Goal: Transaction & Acquisition: Obtain resource

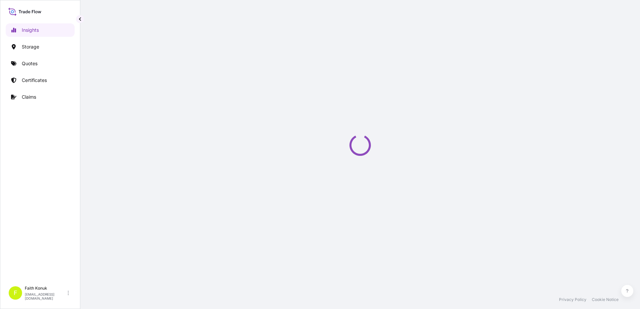
select select "2025"
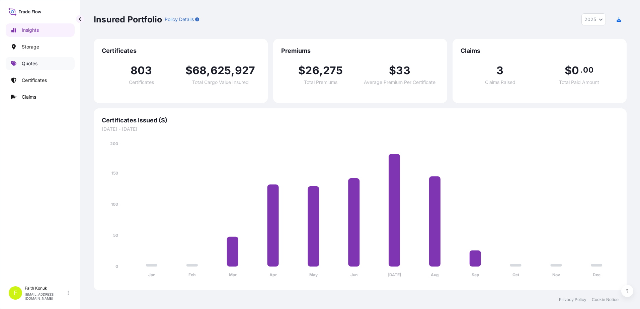
click at [28, 59] on link "Quotes" at bounding box center [40, 63] width 69 height 13
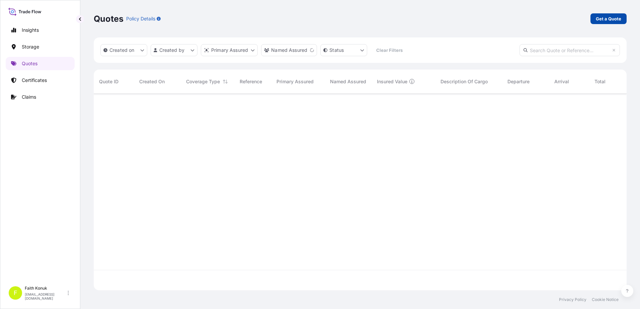
scroll to position [216, 528]
click at [604, 18] on p "Get a Quote" at bounding box center [608, 18] width 25 height 7
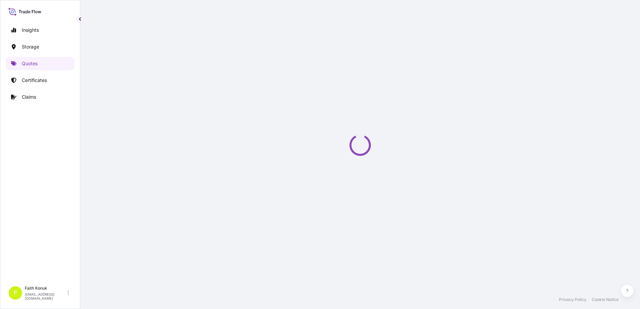
select select "Water"
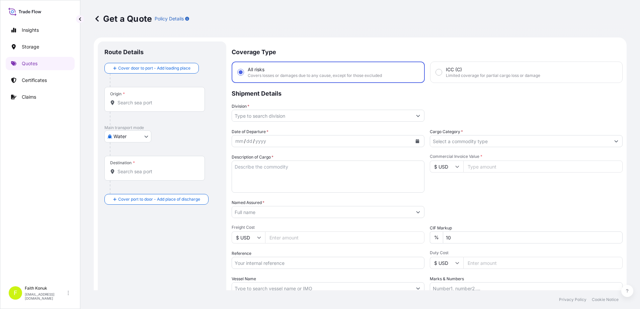
scroll to position [11, 0]
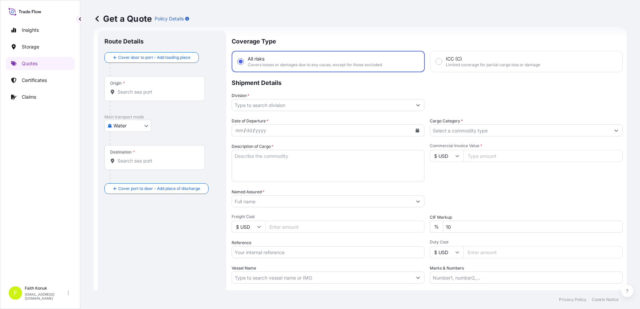
click at [134, 160] on input "Destination *" at bounding box center [157, 161] width 79 height 7
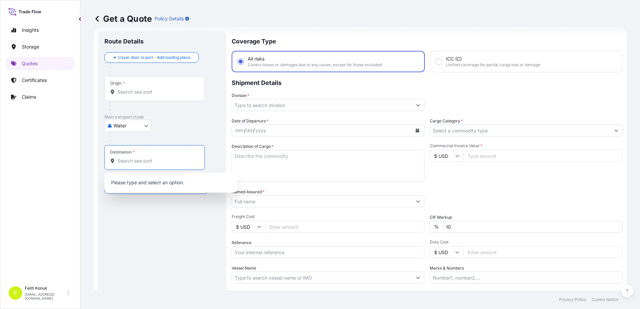
paste input "[GEOGRAPHIC_DATA]"
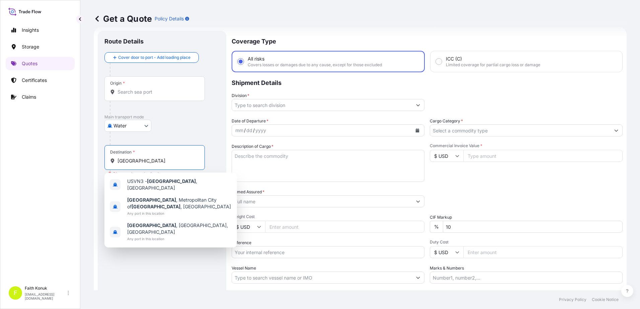
click at [139, 160] on input "[GEOGRAPHIC_DATA]" at bounding box center [157, 161] width 79 height 7
drag, startPoint x: 144, startPoint y: 160, endPoint x: 90, endPoint y: 157, distance: 54.0
click at [90, 157] on div "Get a Quote Policy Details Route Details Cover door to port - Add loading place…" at bounding box center [360, 145] width 560 height 291
paste input "RIVOLI VERONES"
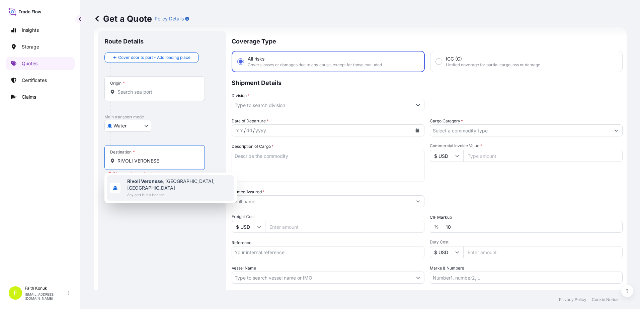
click at [164, 192] on span "Any port in this location" at bounding box center [179, 195] width 104 height 7
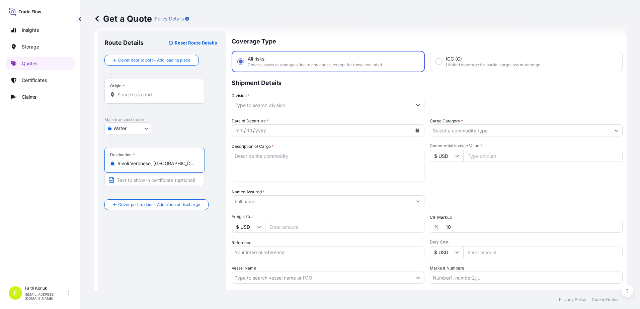
type input "Rivoli Veronese, [GEOGRAPHIC_DATA], [GEOGRAPHIC_DATA]"
click at [168, 133] on div "Water Air Water Inland" at bounding box center [161, 129] width 115 height 12
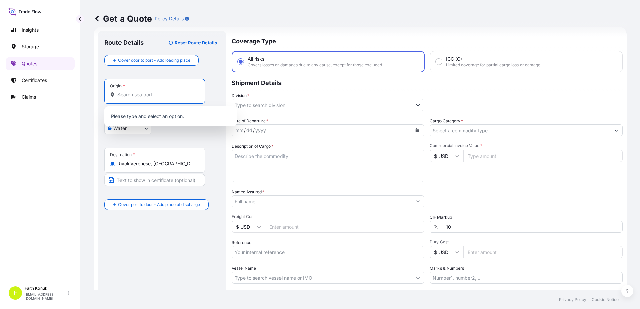
click at [125, 97] on input "Origin *" at bounding box center [157, 94] width 79 height 7
paste input "TÜRKİYE"
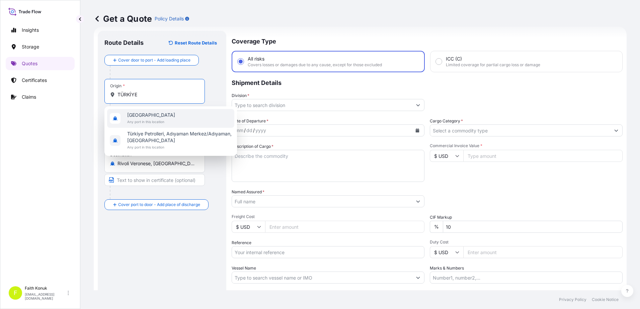
click at [142, 118] on span "[GEOGRAPHIC_DATA]" at bounding box center [151, 115] width 48 height 7
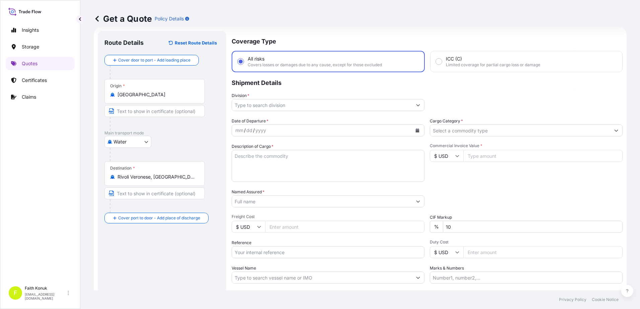
click at [184, 151] on div at bounding box center [165, 154] width 110 height 13
click at [137, 99] on div "Origin * [GEOGRAPHIC_DATA]" at bounding box center [154, 91] width 100 height 25
click at [137, 98] on input "[GEOGRAPHIC_DATA]" at bounding box center [157, 94] width 79 height 7
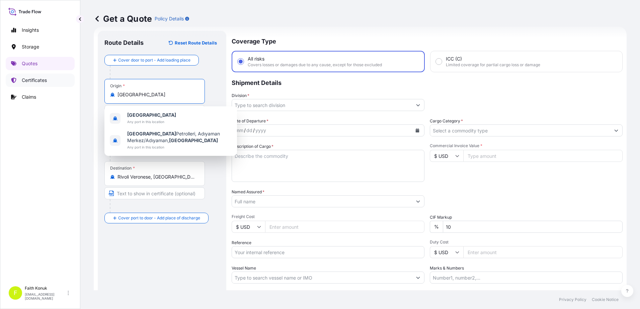
drag, startPoint x: 145, startPoint y: 95, endPoint x: 67, endPoint y: 87, distance: 78.4
click at [67, 87] on div "Insights Storage Quotes Certificates Claims F [PERSON_NAME] [EMAIL_ADDRESS][DOM…" at bounding box center [320, 154] width 640 height 309
paste input "IZMIT"
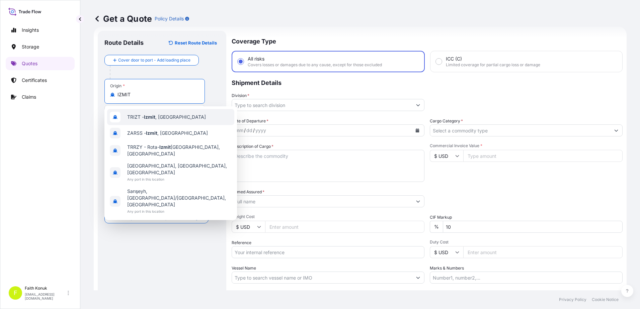
click at [188, 116] on div "TRIZT - [GEOGRAPHIC_DATA] , [GEOGRAPHIC_DATA]" at bounding box center [170, 117] width 127 height 16
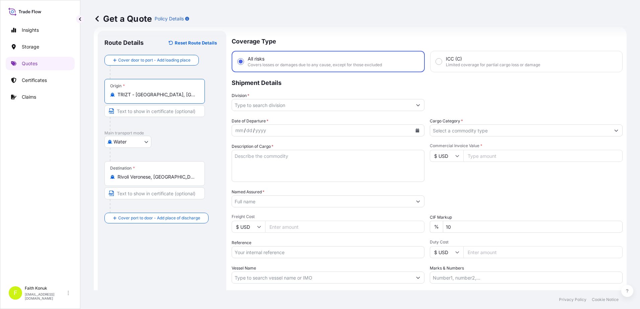
type input "TRIZT - [GEOGRAPHIC_DATA], [GEOGRAPHIC_DATA]"
click at [178, 134] on p "Main transport mode" at bounding box center [161, 133] width 115 height 5
click at [248, 106] on input "Division *" at bounding box center [322, 105] width 180 height 12
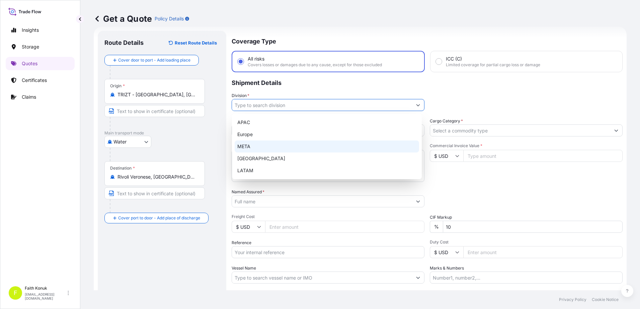
click at [254, 146] on div "META" at bounding box center [327, 147] width 184 height 12
type input "META"
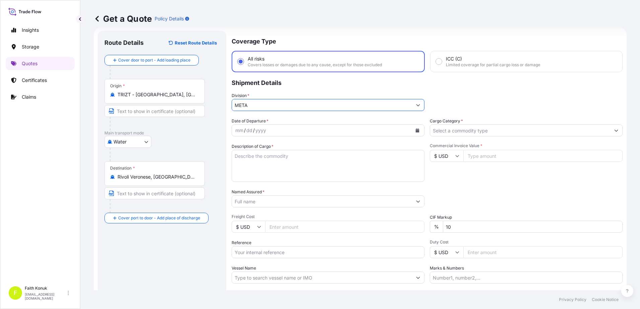
click at [265, 117] on div "Coverage Type All risks Covers losses or damages due to any cause, except for t…" at bounding box center [427, 182] width 391 height 303
click at [417, 131] on icon "Calendar" at bounding box center [418, 131] width 4 height 4
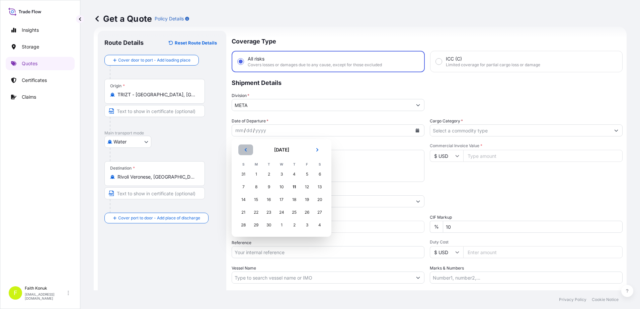
click at [246, 149] on icon "Previous" at bounding box center [246, 149] width 2 height 3
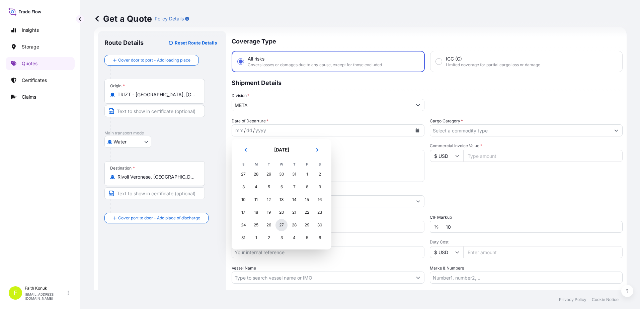
click at [283, 225] on div "27" at bounding box center [282, 225] width 12 height 12
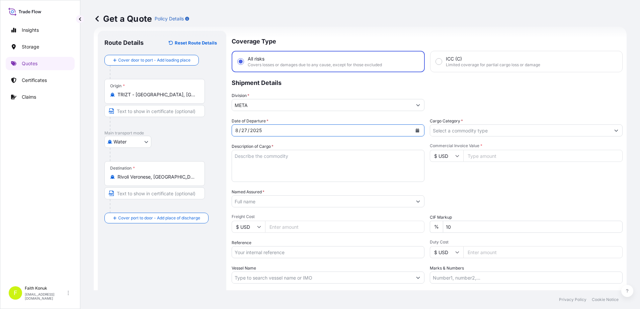
click at [276, 161] on textarea "Description of Cargo *" at bounding box center [328, 166] width 193 height 32
click at [255, 157] on textarea "Description of Cargo *" at bounding box center [328, 166] width 193 height 32
paste textarea ""WELDING WIRE HS CODE:722920000012" 80 PALET //81479.10 KGS"
click at [268, 178] on textarea ""WELDING WIRE HS CODE:722920000012" 80 PALET //81479.10 KGS" at bounding box center [328, 166] width 193 height 32
paste textarea "MEDUK8777139 // MEDU4554873 // BMOU5921268 // TCNU7836390 // MSNU8587506"
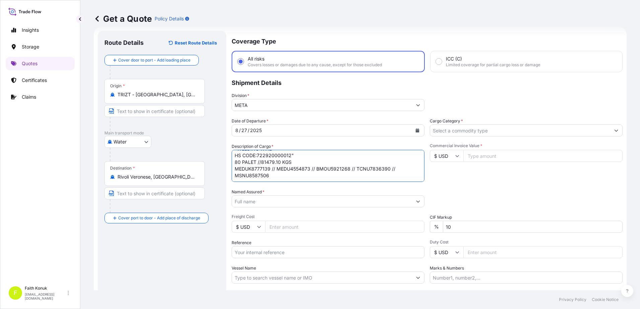
scroll to position [17, 0]
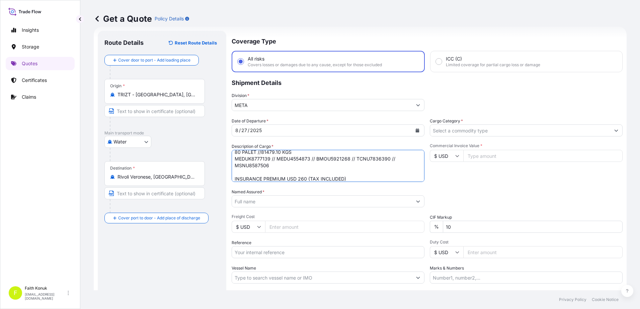
type textarea ""WELDING WIRE HS CODE:722920000012" 80 PALET //81479.10 KGS MEDUK8777139 // MED…"
click at [264, 203] on input "Named Assured *" at bounding box center [322, 202] width 180 height 12
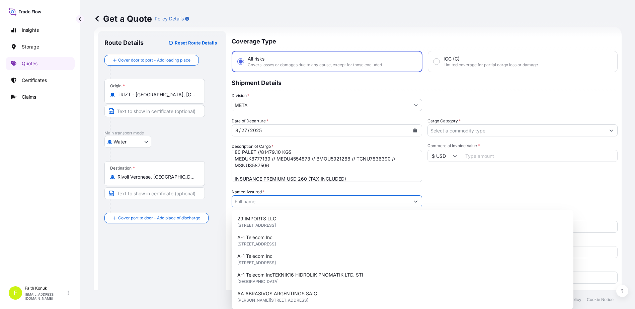
paste input "KAYNAK TEKNIGI"
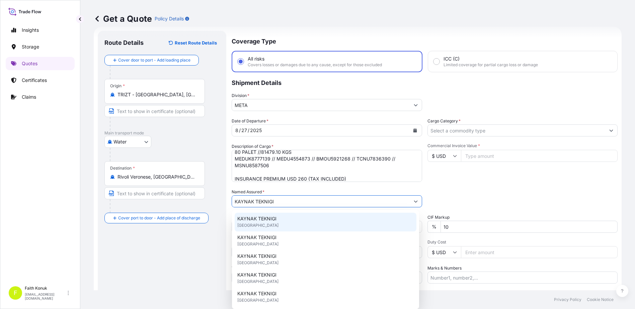
click at [265, 217] on span "KAYNAK TEKNIGI" at bounding box center [256, 219] width 39 height 7
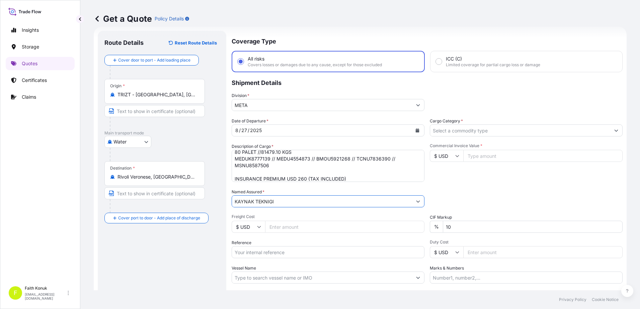
type input "KAYNAK TEKNIGI"
click at [267, 216] on span "Freight Cost" at bounding box center [328, 216] width 193 height 5
click at [267, 221] on input "Freight Cost" at bounding box center [344, 227] width 159 height 12
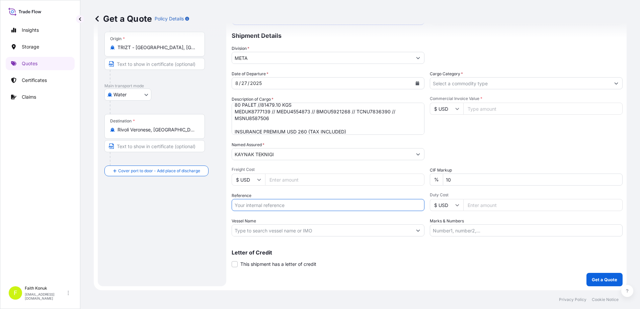
click at [257, 206] on input "Reference" at bounding box center [328, 205] width 193 height 12
paste input "2101776229"
type input "2101776229"
click at [269, 192] on div "Date of Departure * [DATE] Cargo Category * Description of Cargo * "WELDING WIR…" at bounding box center [427, 154] width 391 height 166
click at [262, 228] on input "Vessel Name" at bounding box center [322, 231] width 180 height 12
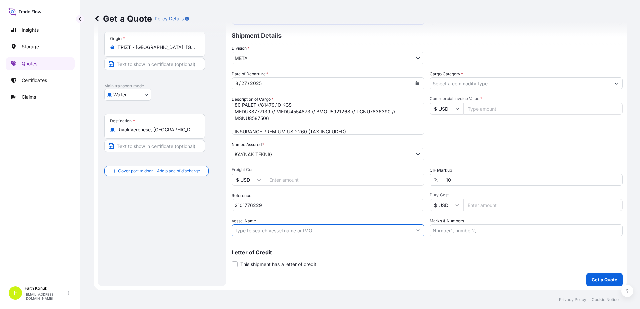
paste input "MED [GEOGRAPHIC_DATA] - AS536R"
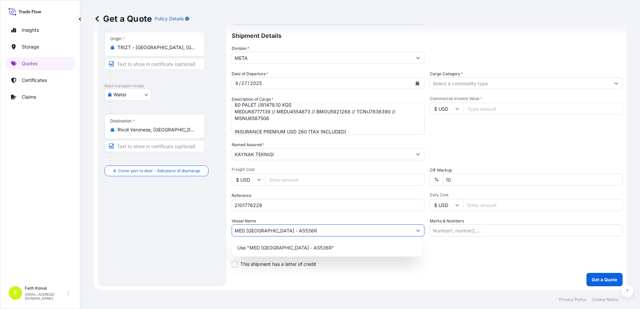
type input "MED [GEOGRAPHIC_DATA] - AS536R"
click at [328, 215] on div "Date of Departure * [DATE] Cargo Category * Description of Cargo * "WELDING WIR…" at bounding box center [427, 154] width 391 height 166
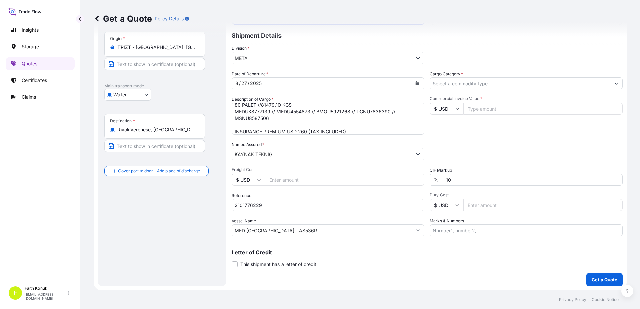
click at [463, 83] on input "Cargo Category *" at bounding box center [520, 83] width 180 height 12
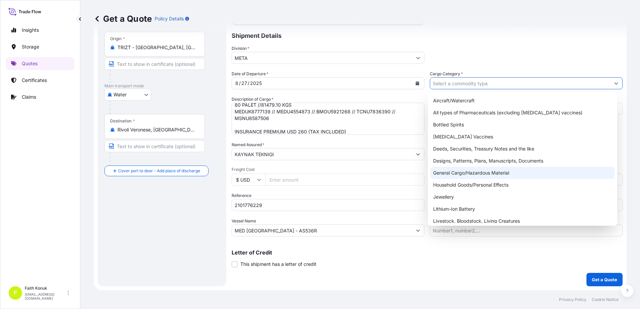
click at [453, 175] on div "General Cargo/Hazardous Material" at bounding box center [523, 173] width 184 height 12
type input "General Cargo/Hazardous Material"
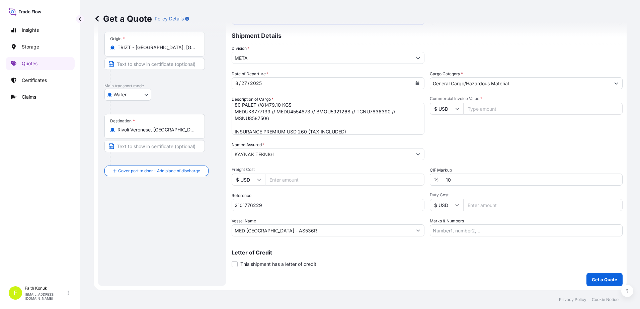
click at [471, 125] on div "Commercial Invoice Value * $ USD" at bounding box center [526, 115] width 193 height 39
click at [455, 109] on icon at bounding box center [457, 109] width 4 height 4
click at [447, 128] on div "€ EUR" at bounding box center [444, 127] width 28 height 13
type input "€ EUR"
click at [476, 109] on input "Commercial Invoice Value *" at bounding box center [542, 109] width 159 height 12
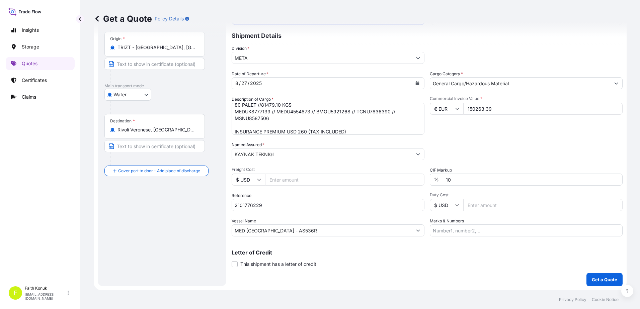
type input "150263.39"
click at [461, 100] on span "Commercial Invoice Value *" at bounding box center [526, 98] width 193 height 5
click at [463, 103] on input "150263.39" at bounding box center [542, 109] width 159 height 12
click at [456, 153] on div "Packing Category Type to search a container mode Please select a primary mode o…" at bounding box center [526, 151] width 193 height 19
click at [604, 281] on p "Get a Quote" at bounding box center [604, 280] width 25 height 7
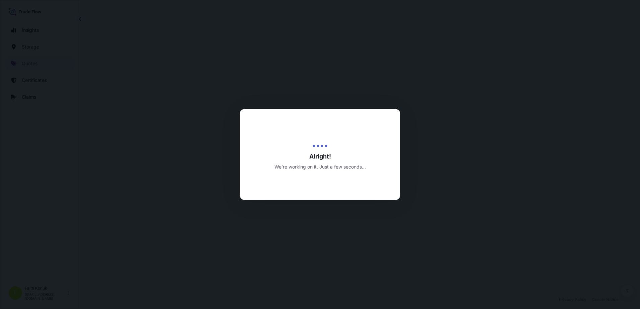
select select "Water"
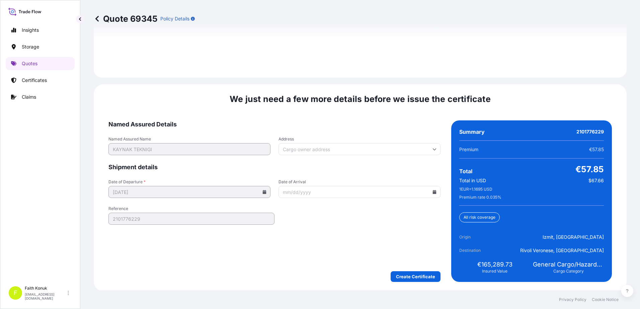
scroll to position [988, 0]
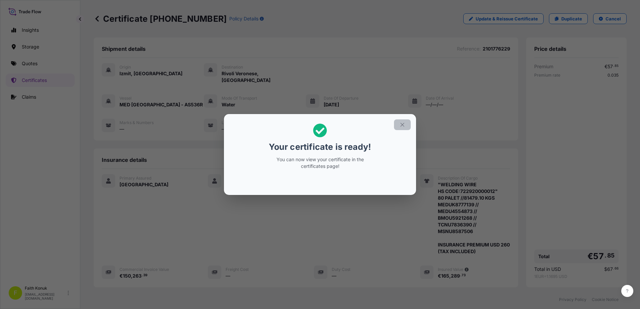
click at [401, 123] on icon "button" at bounding box center [402, 125] width 6 height 6
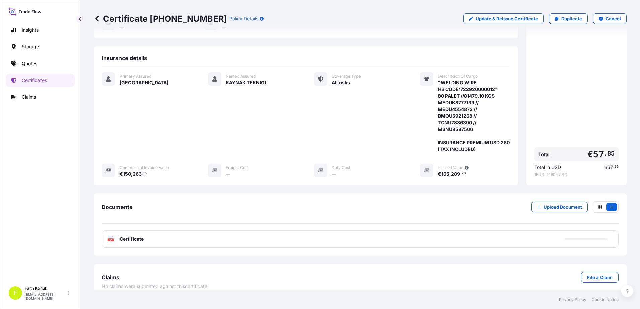
scroll to position [103, 0]
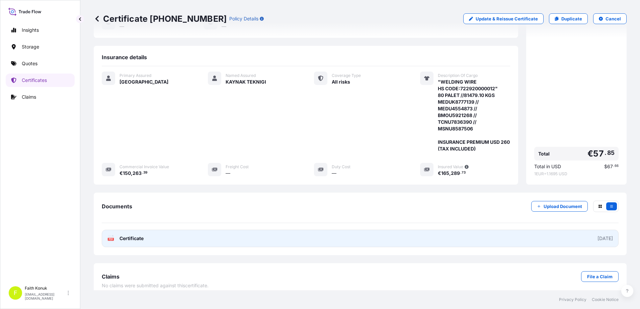
click at [111, 238] on text "PDF" at bounding box center [111, 239] width 4 height 2
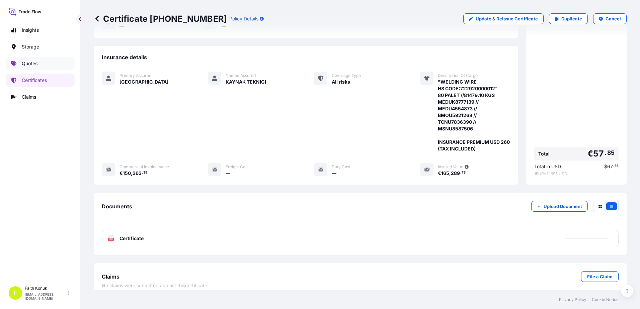
click at [37, 65] on p "Quotes" at bounding box center [30, 63] width 16 height 7
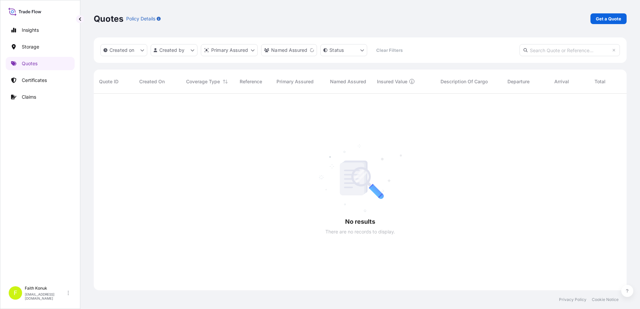
scroll to position [216, 528]
click at [601, 18] on p "Get a Quote" at bounding box center [608, 18] width 25 height 7
select select "Water"
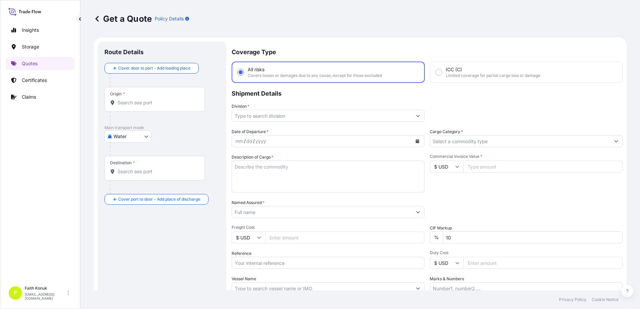
scroll to position [11, 0]
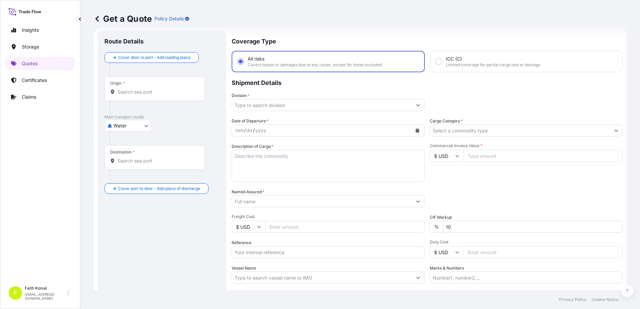
click at [142, 96] on div "Origin *" at bounding box center [154, 88] width 100 height 25
click at [142, 95] on input "Origin *" at bounding box center [157, 92] width 79 height 7
paste input "IZMIT"
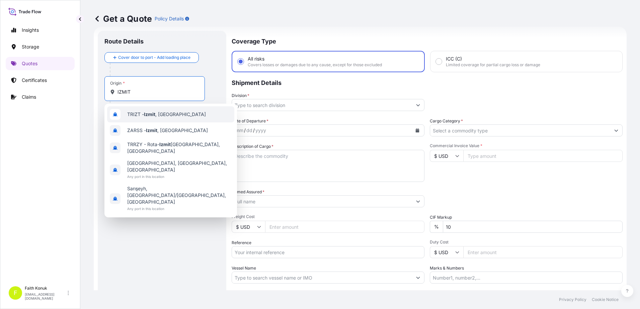
click at [157, 115] on span "TRIZT - [GEOGRAPHIC_DATA] , [GEOGRAPHIC_DATA]" at bounding box center [166, 114] width 79 height 7
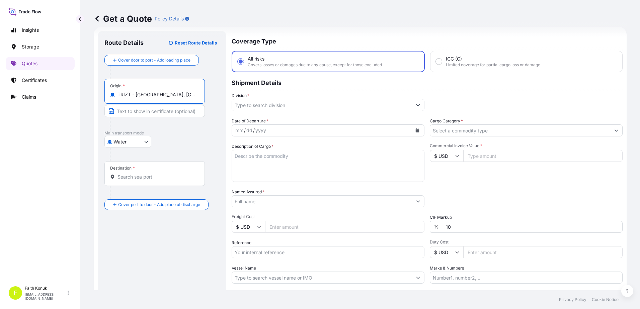
type input "TRIZT - [GEOGRAPHIC_DATA], [GEOGRAPHIC_DATA]"
click at [186, 137] on div "Water Air Water Inland" at bounding box center [161, 142] width 115 height 12
click at [145, 181] on div "Destination *" at bounding box center [154, 173] width 100 height 25
click at [145, 180] on input "Destination *" at bounding box center [157, 177] width 79 height 7
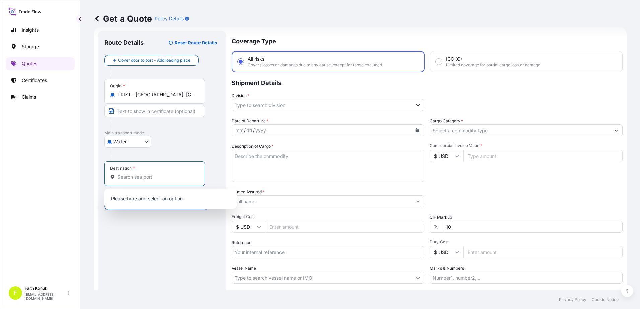
paste input "HAMAD"
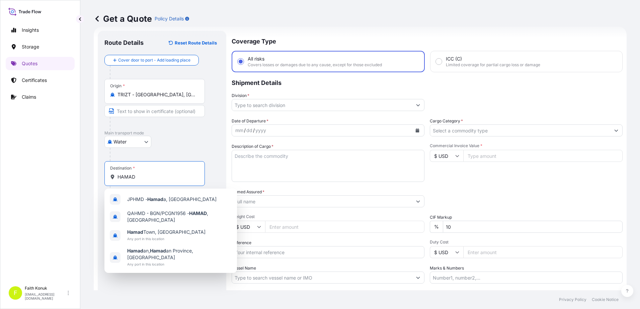
drag, startPoint x: 143, startPoint y: 178, endPoint x: 22, endPoint y: 163, distance: 122.2
click at [22, 163] on div "Insights Storage Quotes Certificates Claims F [PERSON_NAME] [EMAIL_ADDRESS][DOM…" at bounding box center [320, 154] width 640 height 309
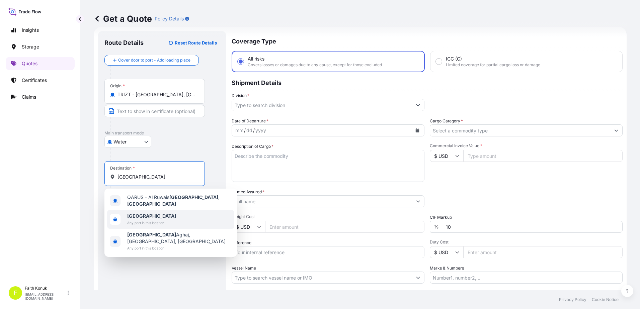
click at [144, 213] on span "[GEOGRAPHIC_DATA]" at bounding box center [151, 216] width 49 height 7
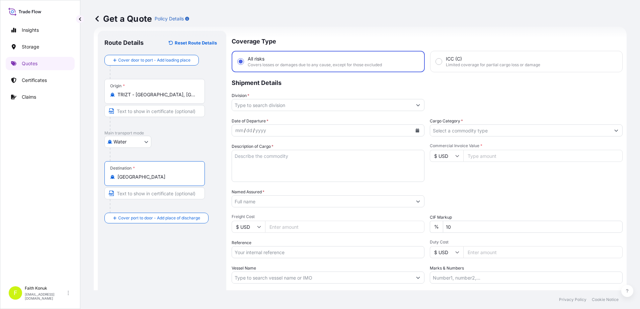
type input "[GEOGRAPHIC_DATA]"
click at [168, 150] on div at bounding box center [165, 154] width 110 height 13
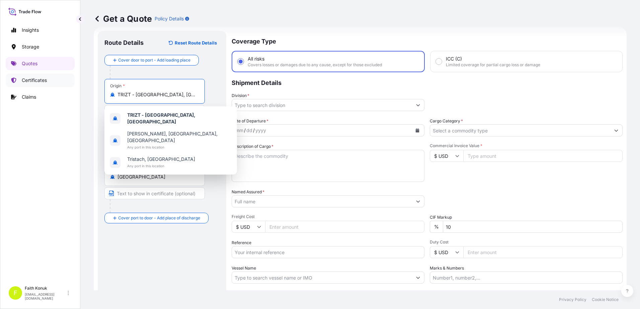
drag, startPoint x: 175, startPoint y: 95, endPoint x: 58, endPoint y: 83, distance: 117.8
click at [57, 83] on div "Insights Storage Quotes Certificates Claims F [PERSON_NAME] [EMAIL_ADDRESS][DOM…" at bounding box center [320, 154] width 640 height 309
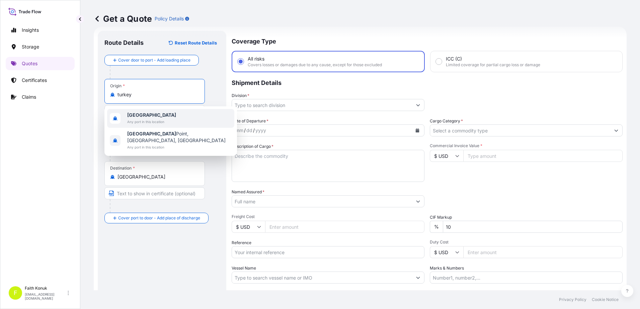
click at [158, 120] on span "Any port in this location" at bounding box center [151, 122] width 49 height 7
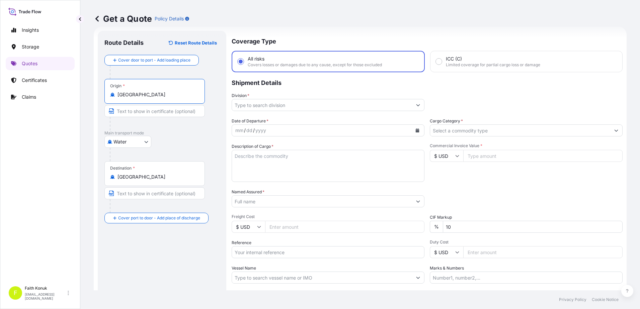
type input "[GEOGRAPHIC_DATA]"
click at [183, 141] on div "Water Air Water Inland" at bounding box center [161, 142] width 115 height 12
click at [260, 103] on input "Division *" at bounding box center [322, 105] width 180 height 12
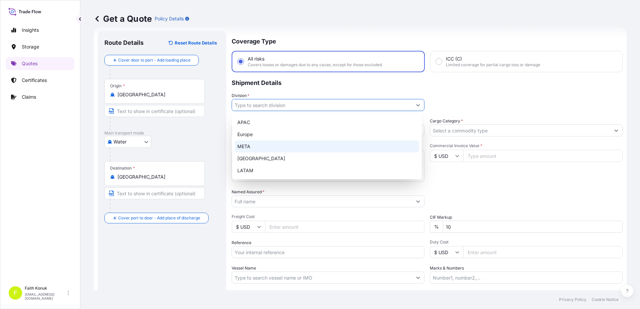
click at [254, 145] on div "META" at bounding box center [327, 147] width 184 height 12
type input "META"
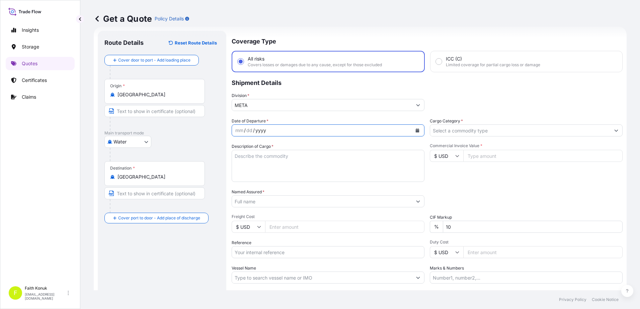
click at [278, 117] on div "Coverage Type All risks Covers losses or damages due to any cause, except for t…" at bounding box center [427, 182] width 391 height 303
click at [282, 133] on div "mm / dd / yyyy" at bounding box center [322, 131] width 180 height 12
click at [419, 133] on button "Calendar" at bounding box center [417, 130] width 11 height 11
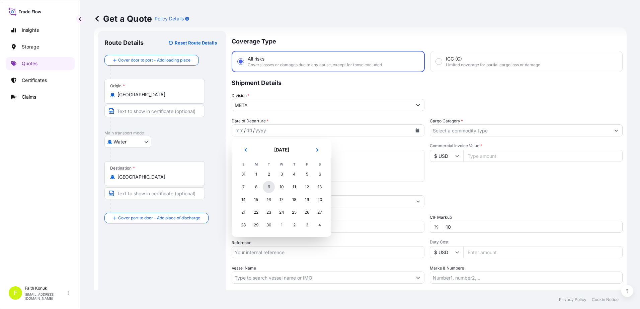
click at [270, 187] on div "9" at bounding box center [269, 187] width 12 height 12
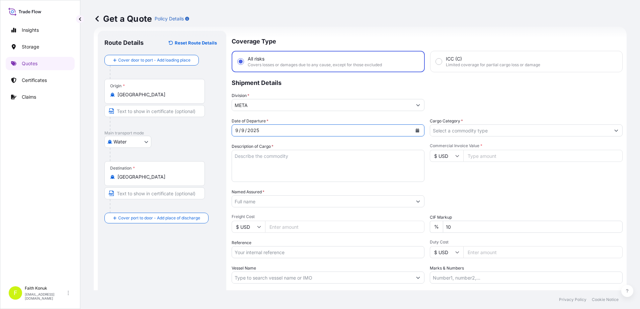
click at [268, 157] on textarea "Description of Cargo *" at bounding box center [328, 166] width 193 height 32
click at [253, 161] on textarea "Description of Cargo *" at bounding box center [328, 166] width 193 height 32
paste textarea ""WELDING WIRE HS CODE:722920000012" 35 PALET // 25155 KGS"
click at [269, 178] on textarea ""WELDING WIRE HS CODE:722920000012" 35 PALET // 25155 KGS" at bounding box center [328, 166] width 193 height 32
paste textarea "MAEU259028527 // MSKU1916251"
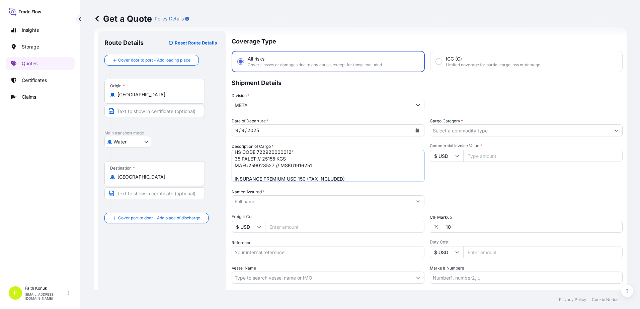
type textarea ""WELDING WIRE HS CODE:722920000012" 35 PALET // 25155 KGS MAEU259028527 // MSKU…"
click at [267, 197] on input "Named Assured *" at bounding box center [322, 202] width 180 height 12
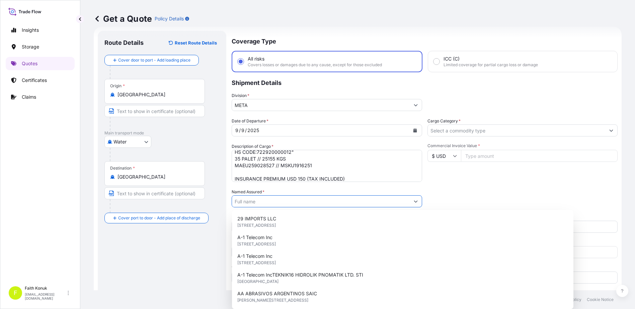
paste input "KAYNAK TEKNIGI"
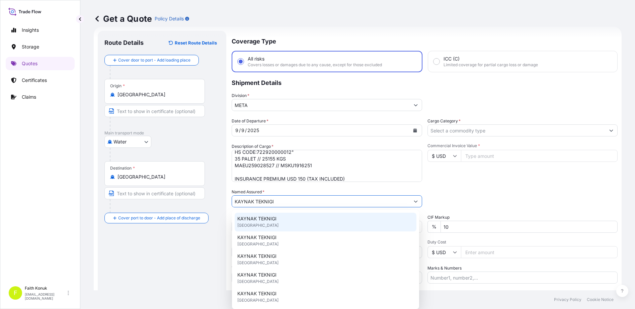
click at [273, 218] on span "KAYNAK TEKNIGI" at bounding box center [256, 219] width 39 height 7
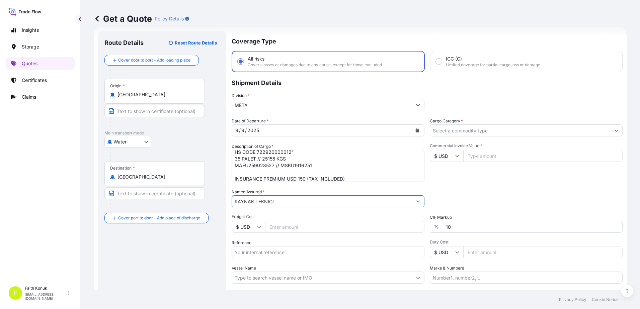
type input "KAYNAK TEKNIGI"
click at [281, 191] on div "Named Assured * KAYNAK TEKNIGI" at bounding box center [328, 198] width 193 height 19
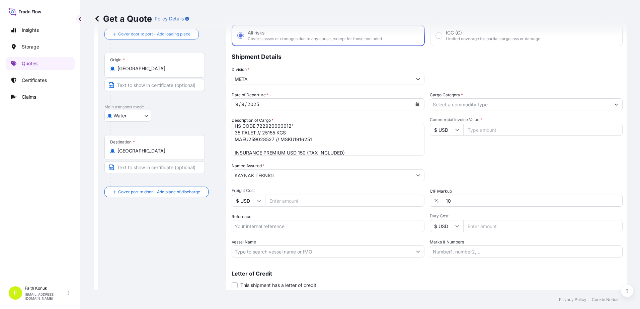
scroll to position [58, 0]
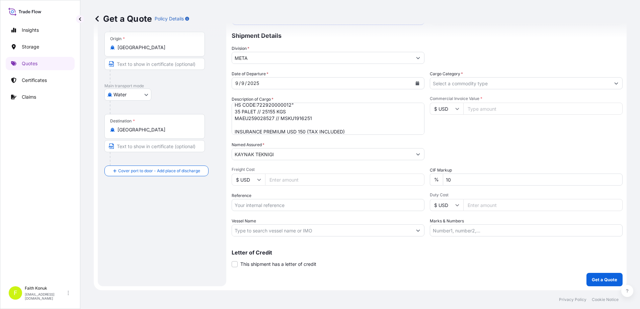
click at [264, 208] on input "Reference" at bounding box center [328, 205] width 193 height 12
click at [259, 209] on input "Reference" at bounding box center [328, 205] width 193 height 12
paste input "2101776828"
type input "2101776828"
click at [270, 193] on div "Reference 2101776828" at bounding box center [328, 202] width 193 height 19
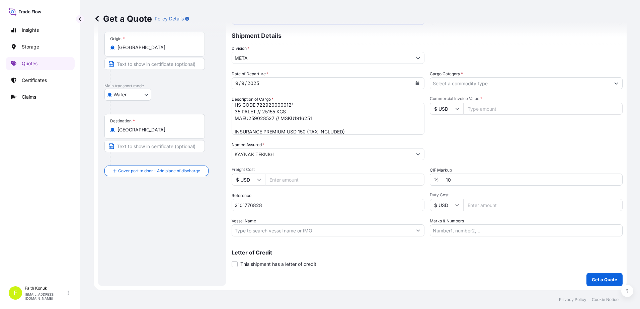
click at [326, 234] on input "Vessel Name" at bounding box center [322, 231] width 180 height 12
paste input "[PERSON_NAME] / 537W"
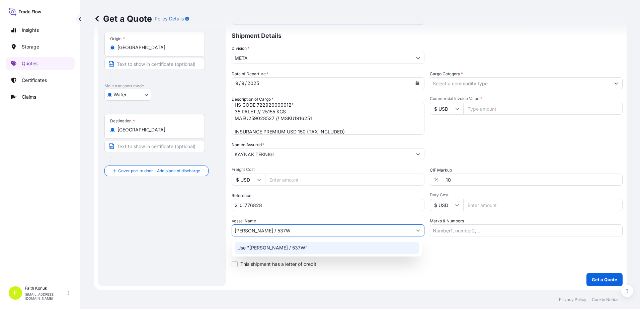
click at [312, 249] on div "Use "[PERSON_NAME] / 537W"" at bounding box center [327, 248] width 184 height 12
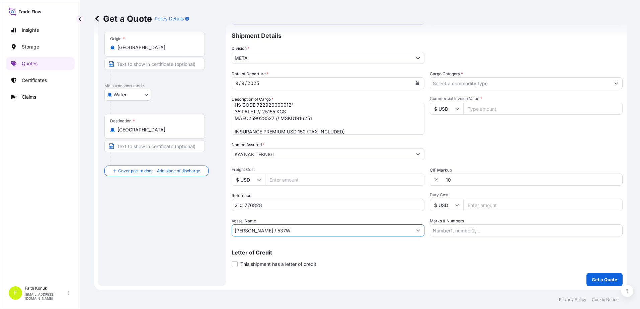
type input "[PERSON_NAME] / 537W"
click at [317, 212] on div "Date of Departure * [DATE] Cargo Category * Description of Cargo * "WELDING WIR…" at bounding box center [427, 154] width 391 height 166
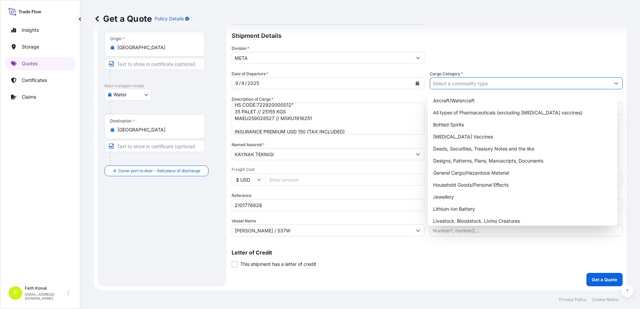
click at [462, 81] on input "Cargo Category *" at bounding box center [520, 83] width 180 height 12
click at [456, 172] on div "General Cargo/Hazardous Material" at bounding box center [523, 173] width 184 height 12
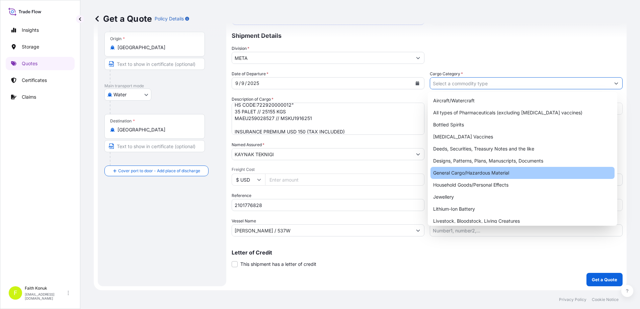
type input "General Cargo/Hazardous Material"
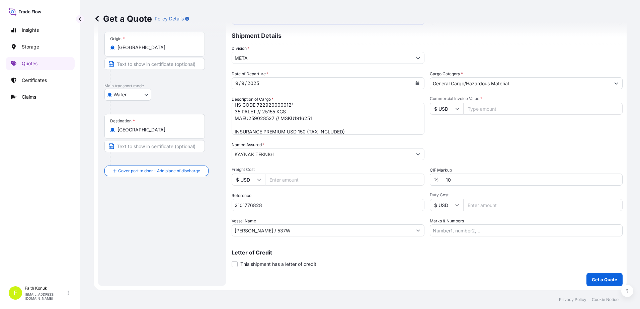
click at [468, 135] on div "Date of Departure * [DATE] Cargo Category * General Cargo/Hazardous Material De…" at bounding box center [427, 154] width 391 height 166
click at [476, 110] on input "Commercial Invoice Value *" at bounding box center [542, 109] width 159 height 12
type input "52976.04"
click at [501, 145] on div "Packing Category Type to search a container mode Please select a primary mode o…" at bounding box center [526, 151] width 193 height 19
click at [593, 279] on p "Get a Quote" at bounding box center [604, 280] width 25 height 7
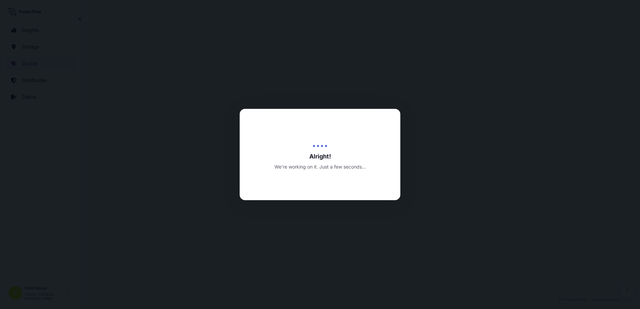
select select "Water"
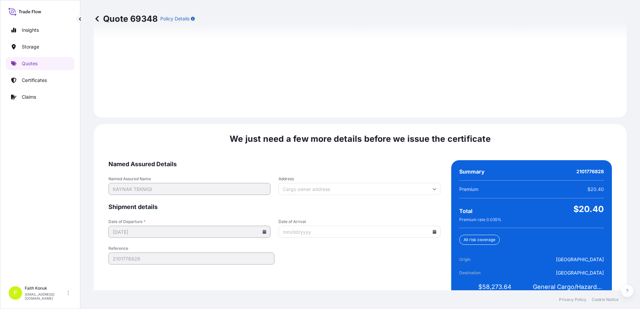
scroll to position [953, 0]
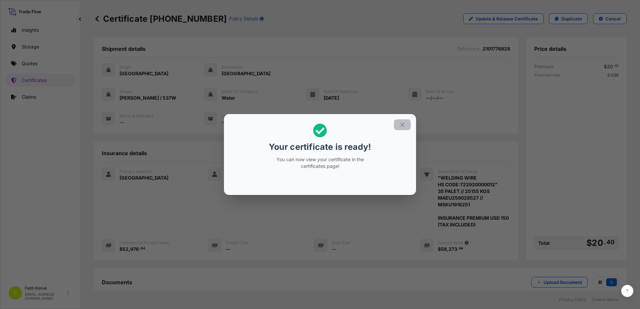
click at [403, 123] on icon "button" at bounding box center [402, 125] width 6 height 6
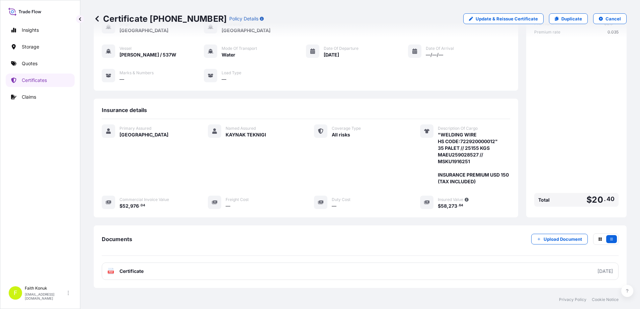
scroll to position [83, 0]
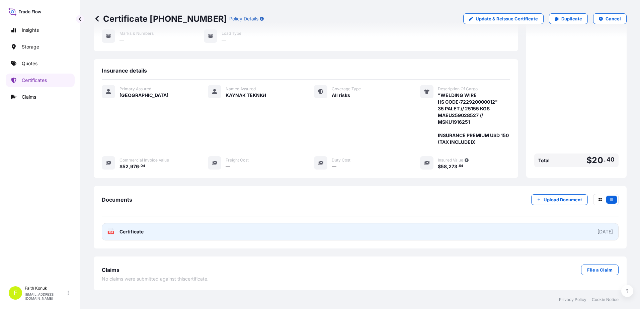
click at [109, 232] on text "PDF" at bounding box center [111, 233] width 4 height 2
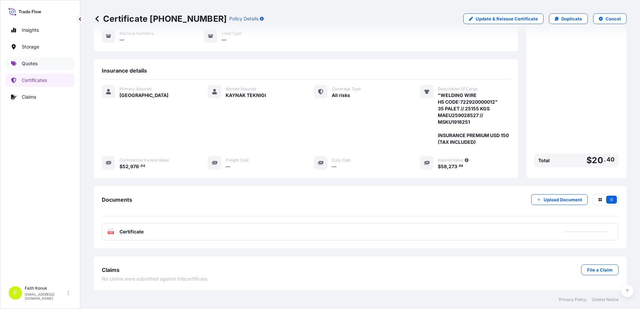
click at [39, 61] on link "Quotes" at bounding box center [40, 63] width 69 height 13
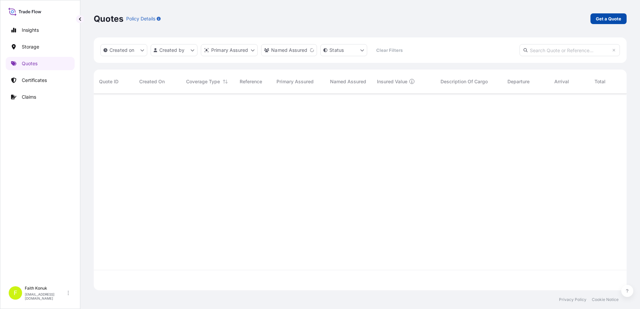
scroll to position [216, 528]
click at [599, 18] on p "Get a Quote" at bounding box center [608, 18] width 25 height 7
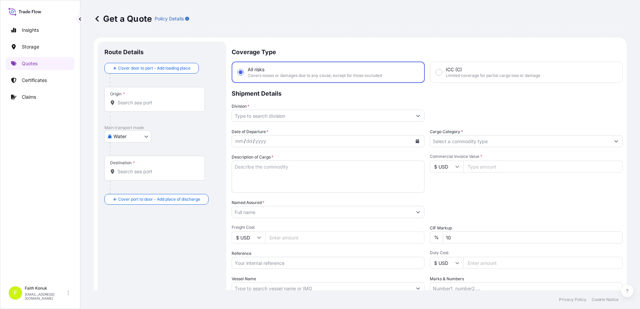
scroll to position [11, 0]
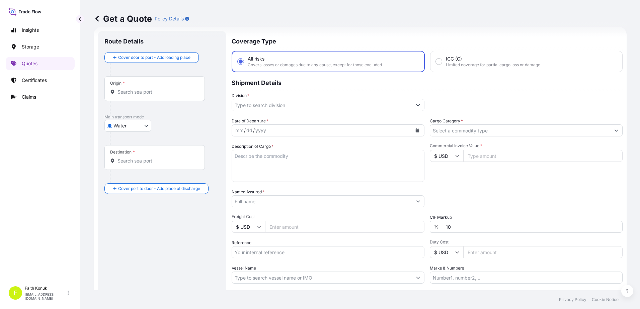
click at [129, 125] on body "Insights Storage Quotes Certificates Claims F [PERSON_NAME] [EMAIL_ADDRESS][DOM…" at bounding box center [320, 154] width 640 height 309
click at [122, 168] on span "Inland" at bounding box center [123, 167] width 13 height 7
select select "Inland"
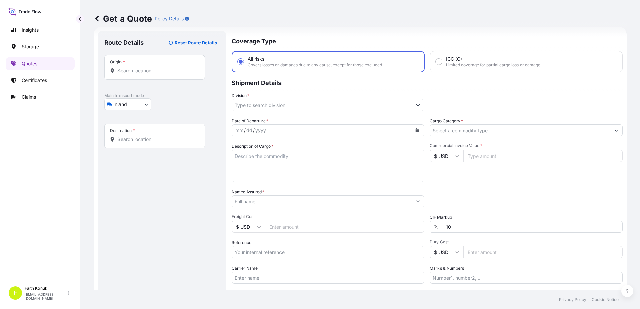
click at [134, 73] on input "Origin *" at bounding box center [157, 70] width 79 height 7
paste input "MANİSA"
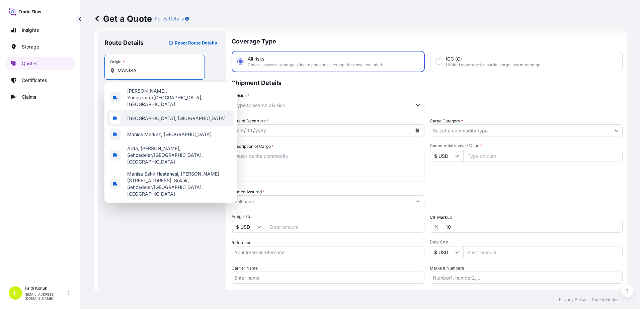
click at [162, 115] on span "[GEOGRAPHIC_DATA], [GEOGRAPHIC_DATA]" at bounding box center [176, 118] width 98 height 7
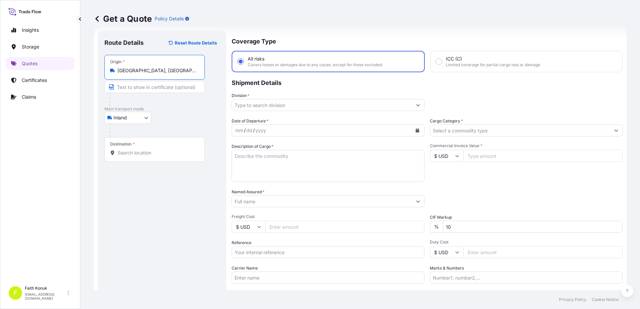
type input "[GEOGRAPHIC_DATA], [GEOGRAPHIC_DATA]"
click at [175, 107] on p "Main transport mode" at bounding box center [161, 108] width 115 height 5
click at [132, 151] on input "Destination *" at bounding box center [157, 153] width 79 height 7
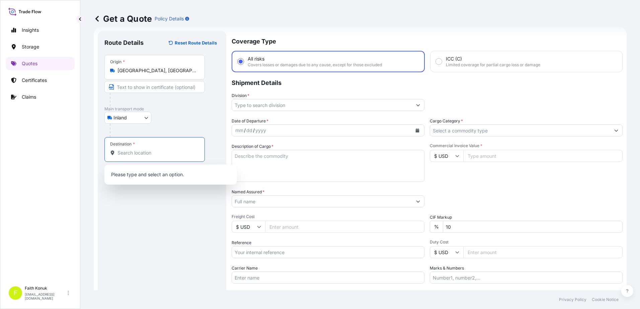
paste input "Nabeghlav"
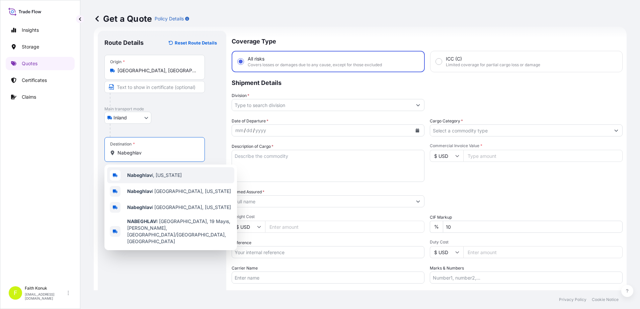
click at [163, 175] on span "Nabeghlav i, [US_STATE]" at bounding box center [154, 175] width 55 height 7
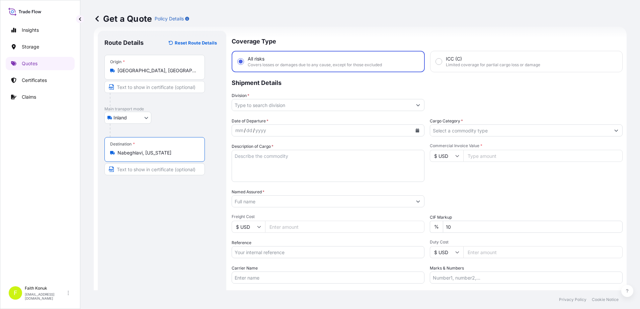
type input "Nabeghlavi, [US_STATE]"
click at [182, 117] on div "Inland Air Water Inland" at bounding box center [161, 118] width 115 height 12
click at [254, 104] on input "Division *" at bounding box center [322, 105] width 180 height 12
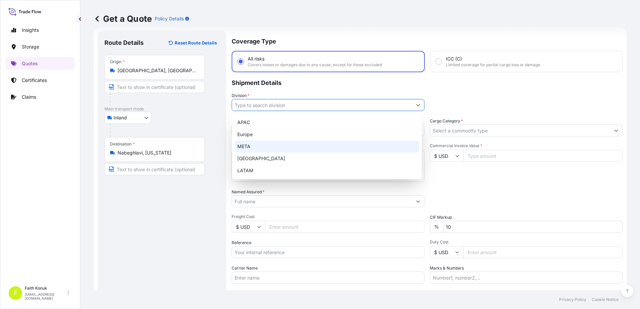
click at [253, 149] on div "META" at bounding box center [327, 147] width 184 height 12
type input "META"
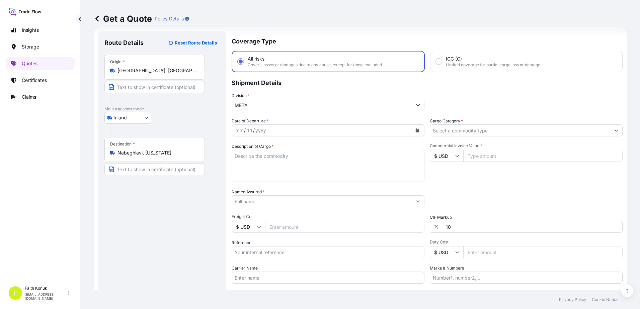
click at [279, 95] on div "Division * META" at bounding box center [328, 101] width 193 height 19
click at [414, 128] on button "Calendar" at bounding box center [417, 130] width 11 height 11
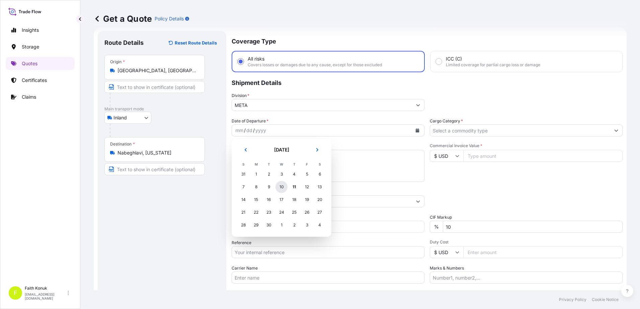
click at [282, 185] on div "10" at bounding box center [282, 187] width 12 height 12
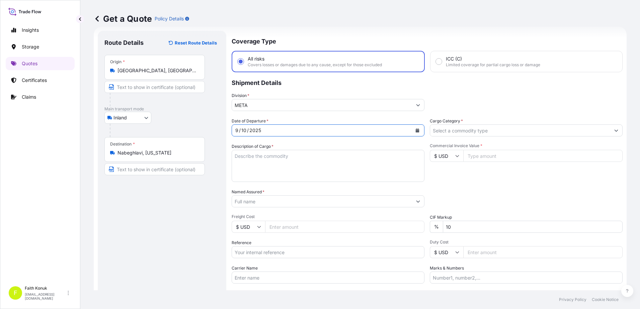
click at [254, 159] on textarea "Description of Cargo *" at bounding box center [328, 166] width 193 height 32
click at [244, 155] on textarea "Description of Cargo *" at bounding box center [328, 166] width 193 height 32
paste textarea "CAPS ALUMINIUM EMPTY BEVERAGE CANS 18 KAP - 2.396,93 KG"
click at [241, 169] on textarea "CAPS ALUMINIUM EMPTY BEVERAGE CANS 18 KAP - 2.396,93 KG" at bounding box center [328, 166] width 193 height 32
paste textarea "53 EF 460 / 53 ACA 207"
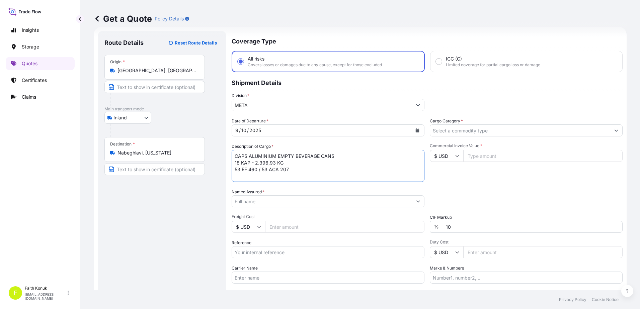
scroll to position [4, 0]
type textarea "CAPS ALUMINIUM EMPTY BEVERAGE CANS 18 KAP - 2.396,93 KG 53 EF 460 / 53 ACA 207 …"
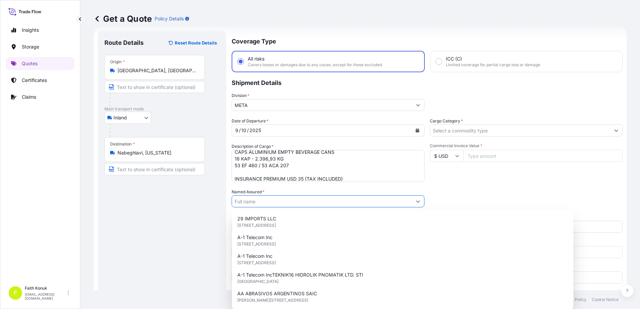
click at [255, 204] on input "Named Assured *" at bounding box center [322, 202] width 180 height 12
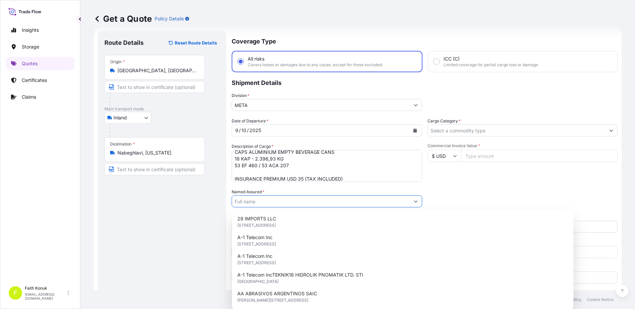
paste input "Ball Beverage Turkey Paketleme A.S."
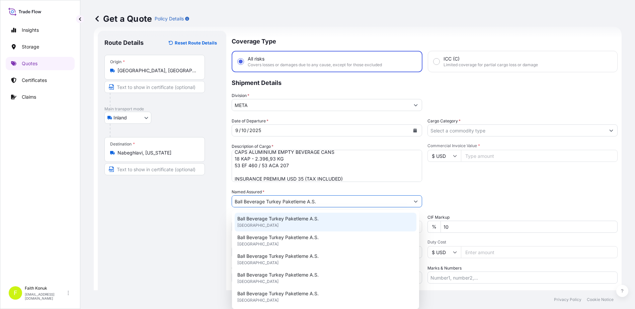
click at [266, 221] on span "Ball Beverage Turkey Paketleme A.S." at bounding box center [277, 219] width 81 height 7
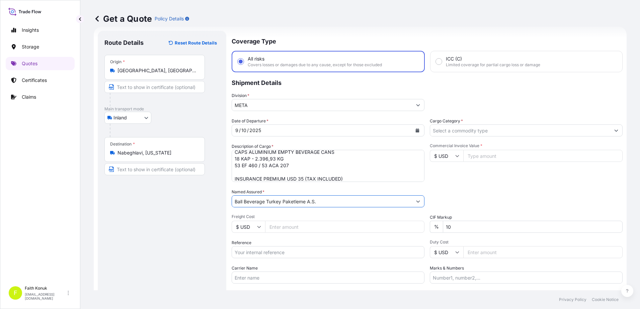
type input "Ball Beverage Turkey Paketleme A.S."
click at [287, 189] on div "Named Assured * Ball Beverage Turkey Paketleme A.S." at bounding box center [328, 198] width 193 height 19
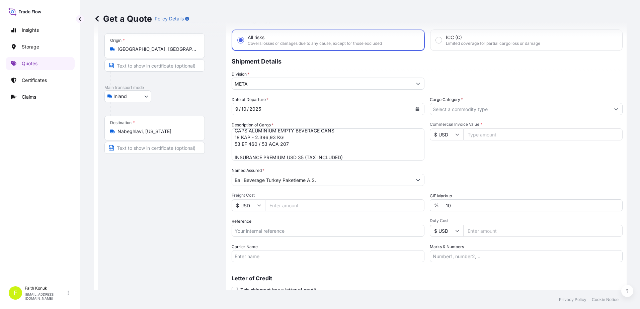
scroll to position [58, 0]
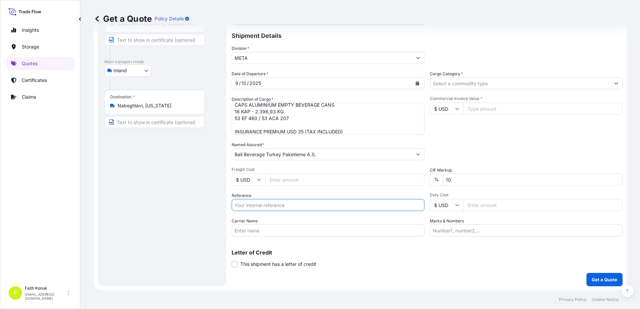
click at [258, 204] on input "Reference" at bounding box center [328, 205] width 193 height 12
paste input "2201778397"
type input "2201778397"
click at [259, 217] on div "Date of Departure * [DATE] Cargo Category * Description of Cargo * CAPS ALUMINI…" at bounding box center [427, 154] width 391 height 166
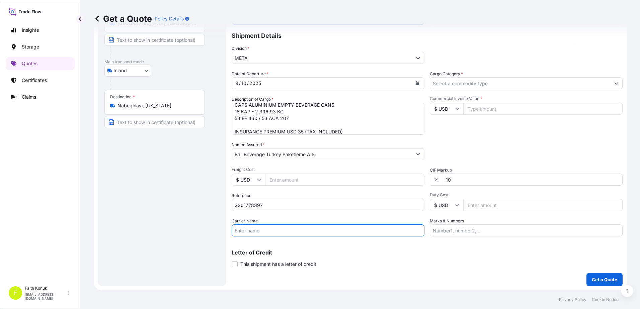
click at [257, 226] on input "Carrier Name" at bounding box center [328, 231] width 193 height 12
click at [268, 233] on input "Carrier Name" at bounding box center [328, 231] width 193 height 12
paste input "53 EF 460 / 53 ACA 207"
type input "53 EF 460 / 53 ACA 207"
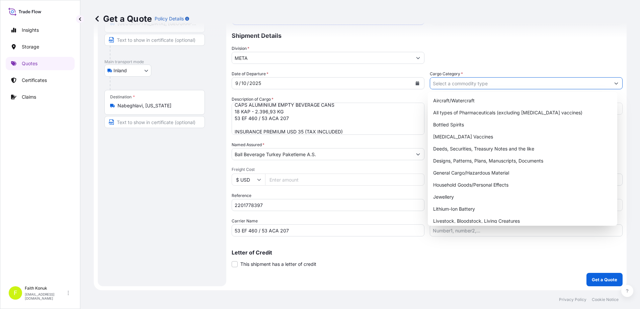
click at [447, 82] on input "Cargo Category *" at bounding box center [520, 83] width 180 height 12
click at [451, 170] on div "General Cargo/Hazardous Material" at bounding box center [523, 173] width 184 height 12
type input "General Cargo/Hazardous Material"
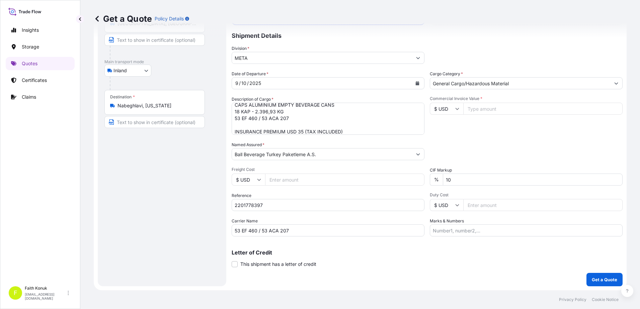
click at [465, 126] on div "Commercial Invoice Value * $ USD" at bounding box center [526, 115] width 193 height 39
click at [455, 109] on icon at bounding box center [457, 109] width 4 height 4
click at [448, 130] on div "€ EUR" at bounding box center [444, 127] width 28 height 13
type input "€ EUR"
click at [483, 107] on input "Commercial Invoice Value *" at bounding box center [542, 109] width 159 height 12
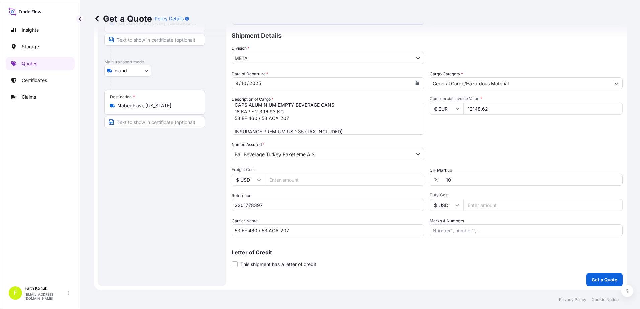
type input "12148.62"
click at [475, 137] on div "Date of Departure * [DATE] Cargo Category * General Cargo/Hazardous Material De…" at bounding box center [427, 154] width 391 height 166
drag, startPoint x: 458, startPoint y: 181, endPoint x: 418, endPoint y: 177, distance: 41.1
click at [418, 177] on div "Date of Departure * [DATE] Cargo Category * General Cargo/Hazardous Material De…" at bounding box center [427, 154] width 391 height 166
type input "0"
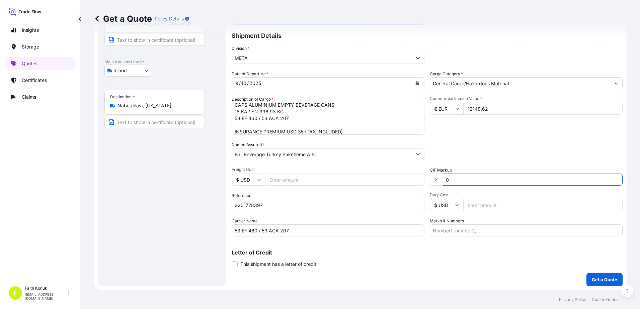
click at [482, 138] on div "Date of Departure * [DATE] Cargo Category * General Cargo/Hazardous Material De…" at bounding box center [427, 154] width 391 height 166
click at [592, 281] on p "Get a Quote" at bounding box center [604, 280] width 25 height 7
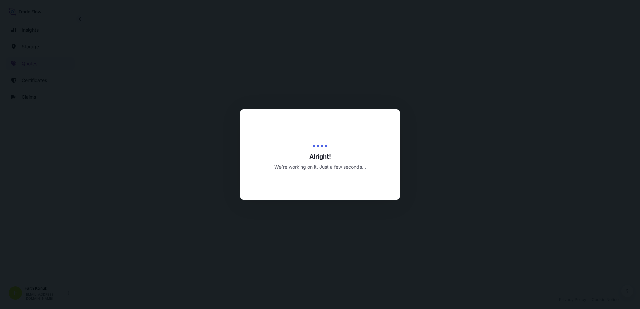
select select "Inland"
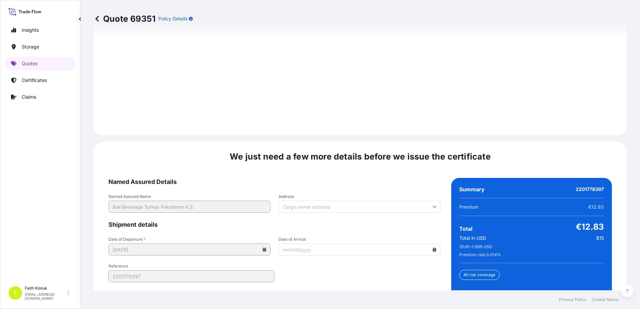
scroll to position [988, 0]
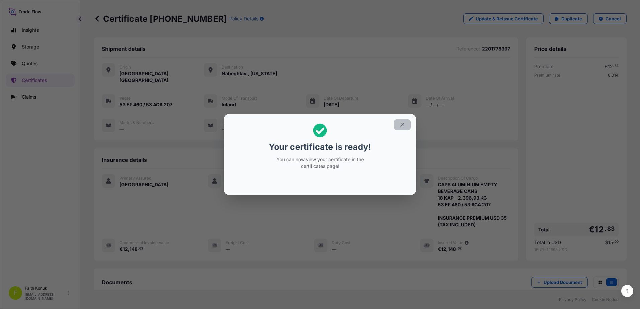
click at [404, 124] on icon "button" at bounding box center [402, 125] width 6 height 6
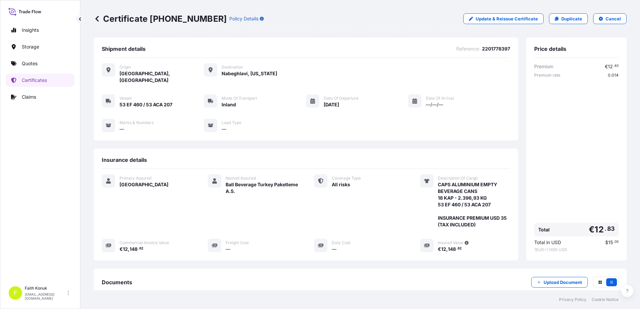
scroll to position [76, 0]
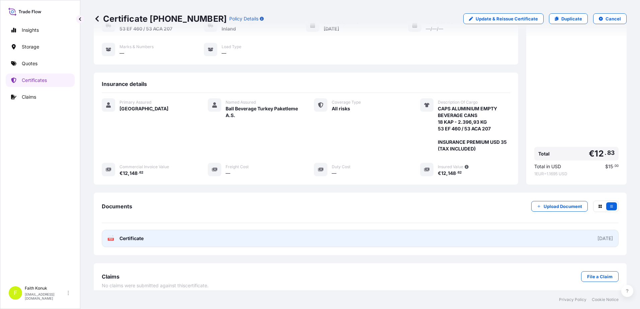
click at [126, 235] on span "Certificate" at bounding box center [132, 238] width 24 height 7
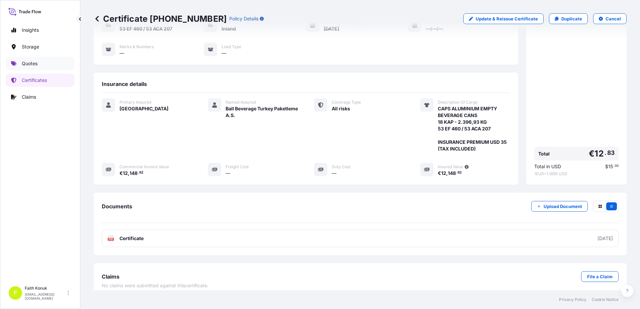
click at [45, 64] on link "Quotes" at bounding box center [40, 63] width 69 height 13
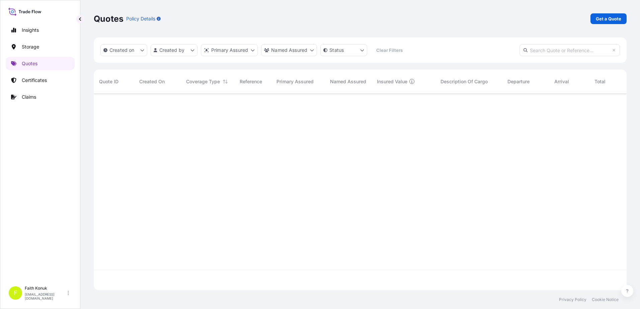
scroll to position [216, 528]
click at [610, 18] on p "Get a Quote" at bounding box center [608, 18] width 25 height 7
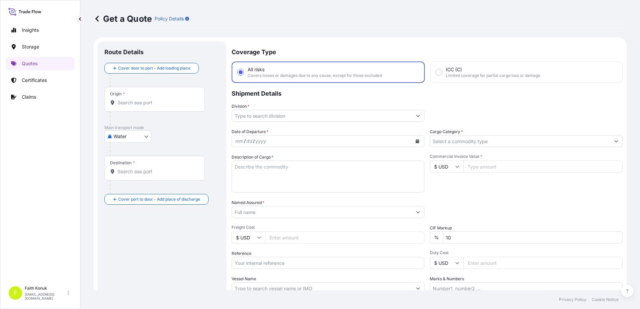
scroll to position [11, 0]
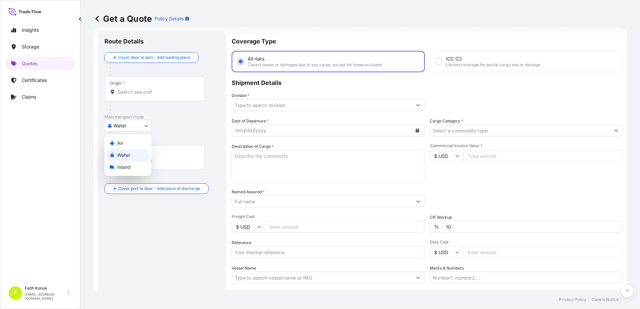
click at [130, 128] on body "Insights Storage Quotes Certificates Claims F [PERSON_NAME] [EMAIL_ADDRESS][DOM…" at bounding box center [320, 154] width 640 height 309
click at [125, 168] on span "Inland" at bounding box center [123, 167] width 13 height 7
select select "Inland"
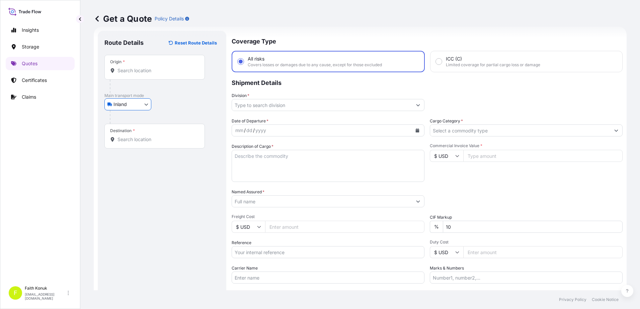
click at [180, 107] on div "Inland Air Water Inland" at bounding box center [161, 104] width 115 height 12
click at [163, 76] on div "Origin *" at bounding box center [154, 67] width 100 height 25
click at [163, 74] on input "Origin *" at bounding box center [157, 70] width 79 height 7
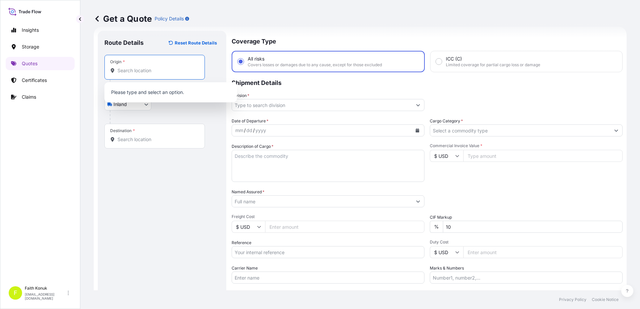
paste input "MANİSA"
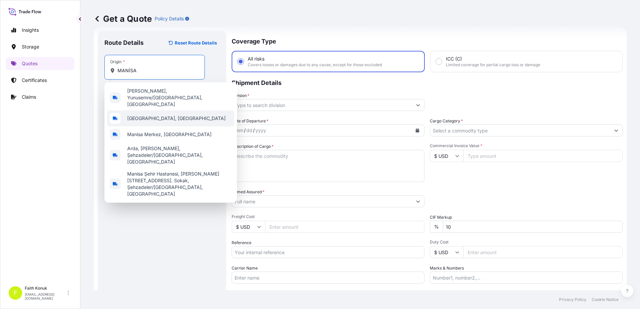
click at [161, 115] on span "[GEOGRAPHIC_DATA], [GEOGRAPHIC_DATA]" at bounding box center [176, 118] width 98 height 7
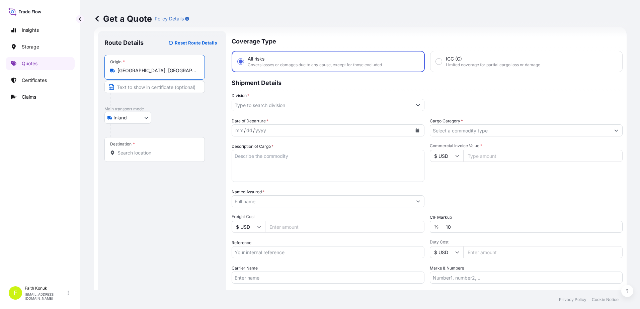
type input "[GEOGRAPHIC_DATA], [GEOGRAPHIC_DATA]"
click at [172, 112] on div "Inland Air Water Inland" at bounding box center [161, 118] width 115 height 12
click at [171, 152] on input "Destination *" at bounding box center [157, 153] width 79 height 7
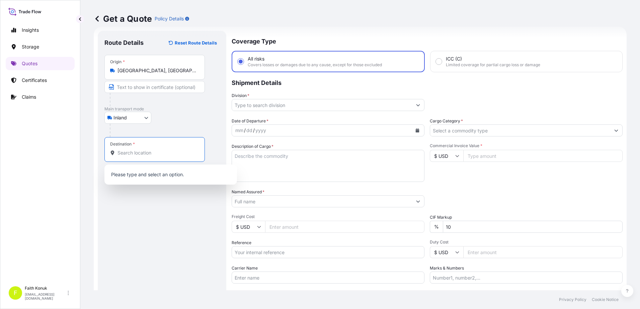
paste input "Nabeghlav"
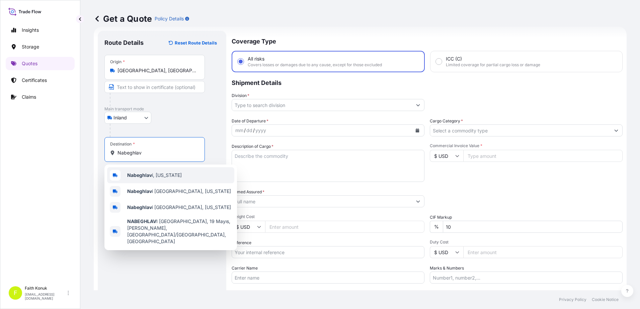
click at [169, 178] on span "Nabeghlav i, [US_STATE]" at bounding box center [154, 175] width 55 height 7
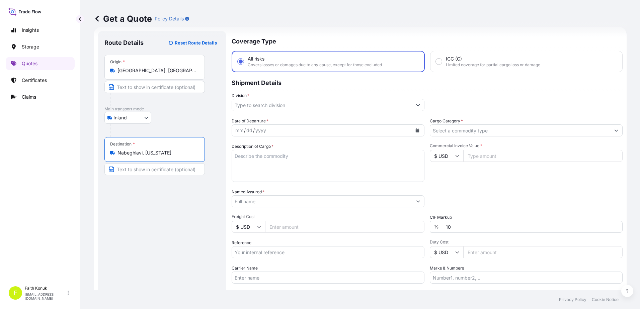
type input "Nabeghlavi, [US_STATE]"
click at [175, 118] on div "Inland Air Water Inland" at bounding box center [161, 118] width 115 height 12
click at [255, 102] on input "Division *" at bounding box center [322, 105] width 180 height 12
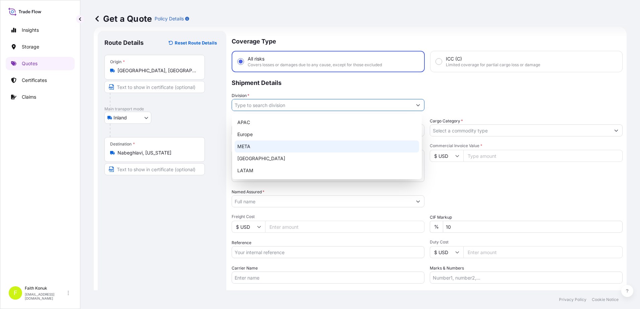
click at [249, 146] on div "META" at bounding box center [327, 147] width 184 height 12
type input "META"
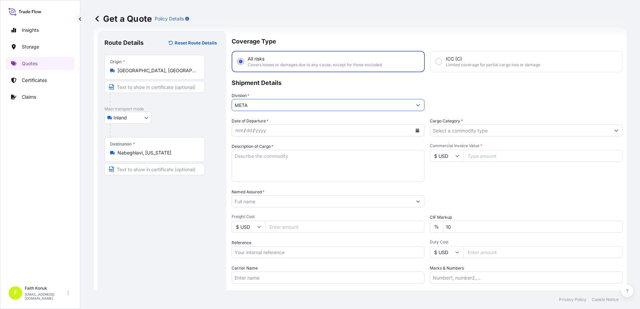
click at [288, 89] on p "Shipment Details" at bounding box center [427, 82] width 391 height 20
click at [417, 130] on icon "Calendar" at bounding box center [418, 131] width 4 height 4
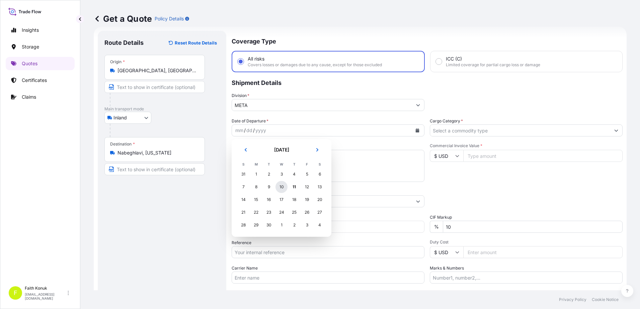
click at [282, 187] on div "10" at bounding box center [282, 187] width 12 height 12
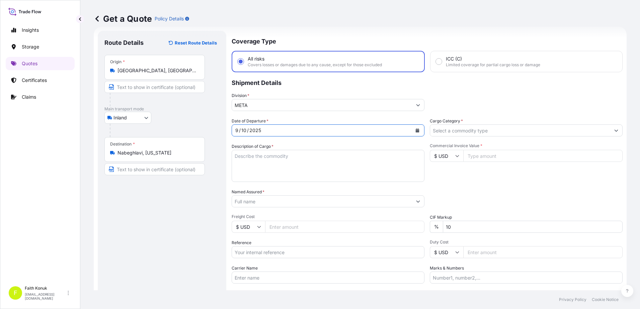
click at [299, 116] on div "Coverage Type All risks Covers losses or damages due to any cause, except for t…" at bounding box center [427, 182] width 391 height 303
click at [254, 158] on textarea "Description of Cargo *" at bounding box center [328, 166] width 193 height 32
click at [261, 156] on textarea "Description of Cargo *" at bounding box center [328, 166] width 193 height 32
paste textarea "CAPS ALUMINIUM EMPTY BEVERAGE CANS 18 KAP - 2.396,93 KG"
click at [255, 170] on textarea "CAPS ALUMINIUM EMPTY BEVERAGE CANS 18 KAP - 2.396,93 KG" at bounding box center [328, 166] width 193 height 32
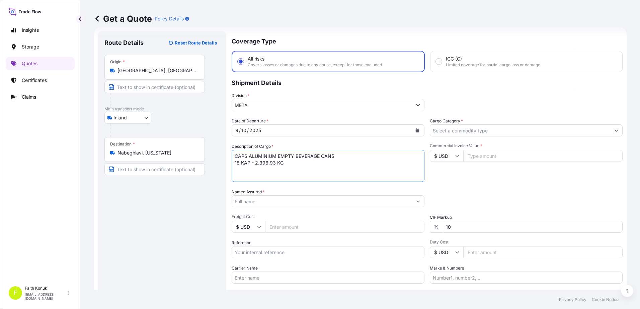
paste textarea "53 EK 793 / 53 EK 794"
type textarea "CAPS ALUMINIUM EMPTY BEVERAGE CANS 18 KAP - 2.396,93 KG 53 EK 793 / 53 EK 794 I…"
click at [254, 205] on input "Named Assured *" at bounding box center [322, 202] width 180 height 12
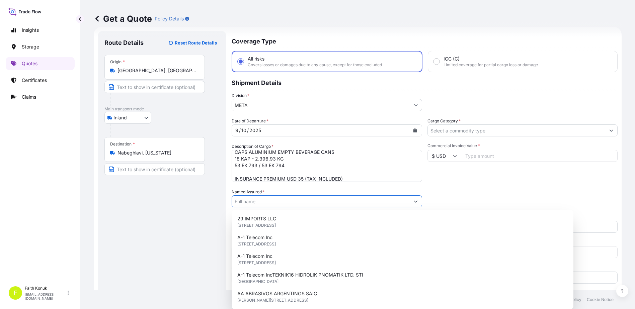
paste input "Ball Beverage Turkey Paketleme A.S."
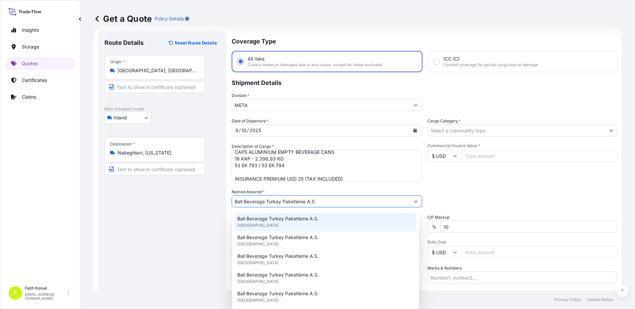
click at [277, 214] on div "Ball Beverage Turkey Paketleme A.S. [GEOGRAPHIC_DATA]" at bounding box center [326, 222] width 182 height 19
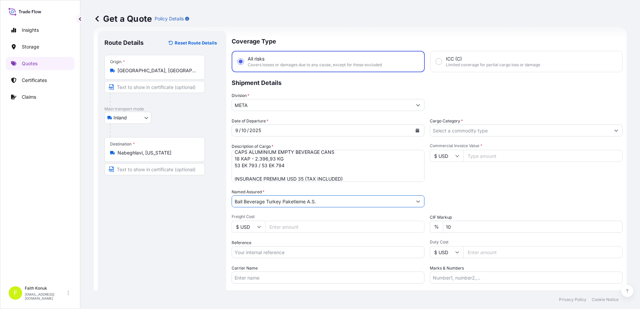
type input "Ball Beverage Turkey Paketleme A.S."
click at [289, 216] on span "Freight Cost" at bounding box center [328, 216] width 193 height 5
click at [289, 221] on input "Freight Cost" at bounding box center [344, 227] width 159 height 12
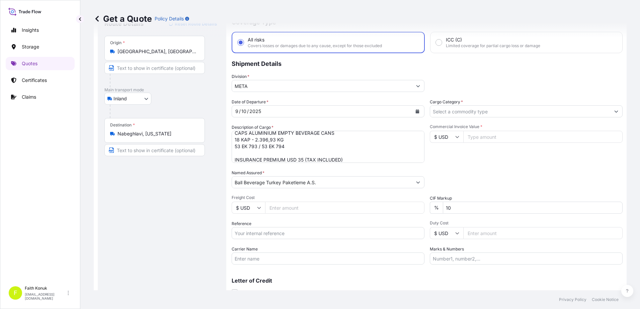
scroll to position [58, 0]
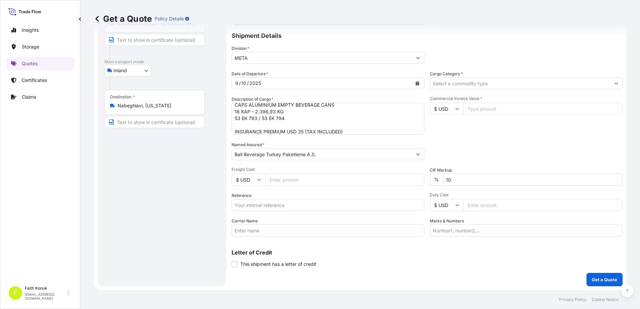
click at [262, 202] on input "Reference" at bounding box center [328, 205] width 193 height 12
paste input "2201778398"
type input "2201778398"
click at [274, 191] on div "Date of Departure * [DATE] Cargo Category * Description of Cargo * CAPS ALUMINI…" at bounding box center [427, 154] width 391 height 166
click at [255, 232] on input "Carrier Name" at bounding box center [328, 231] width 193 height 12
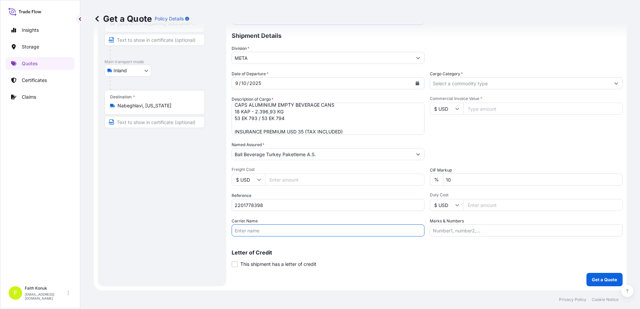
click at [276, 230] on input "Carrier Name" at bounding box center [328, 231] width 193 height 12
paste input "53 EK 793 / 53 EK 794"
type input "53 EK 793 / 53 EK 794"
click at [321, 218] on div "Carrier Name 53 EK 793 / 53 EK 794" at bounding box center [328, 227] width 193 height 19
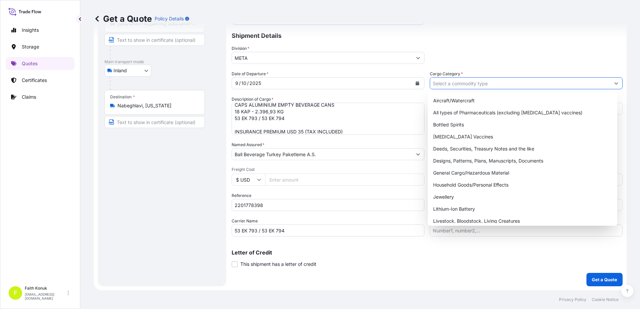
click at [465, 84] on input "Cargo Category *" at bounding box center [520, 83] width 180 height 12
click at [454, 170] on div "General Cargo/Hazardous Material" at bounding box center [523, 173] width 184 height 12
type input "General Cargo/Hazardous Material"
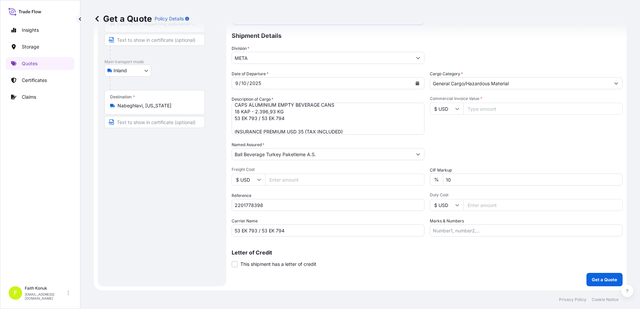
click at [463, 127] on div "Commercial Invoice Value * $ USD" at bounding box center [526, 115] width 193 height 39
click at [455, 107] on icon at bounding box center [457, 109] width 4 height 4
drag, startPoint x: 449, startPoint y: 130, endPoint x: 476, endPoint y: 114, distance: 31.4
click at [449, 130] on div "€ EUR" at bounding box center [444, 127] width 28 height 13
type input "€ EUR"
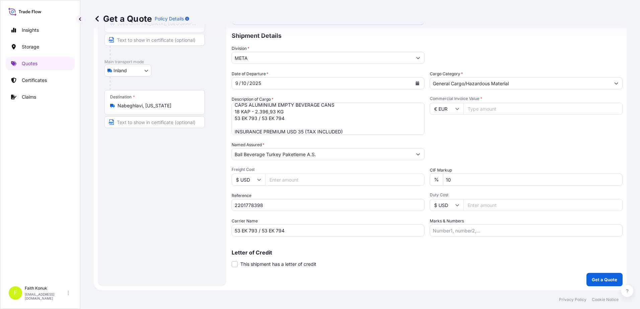
click at [480, 110] on input "Commercial Invoice Value *" at bounding box center [542, 109] width 159 height 12
type input "12148.62"
drag, startPoint x: 443, startPoint y: 179, endPoint x: 415, endPoint y: 181, distance: 27.5
click at [415, 181] on div "Date of Departure * [DATE] Cargo Category * General Cargo/Hazardous Material De…" at bounding box center [427, 154] width 391 height 166
type input "0"
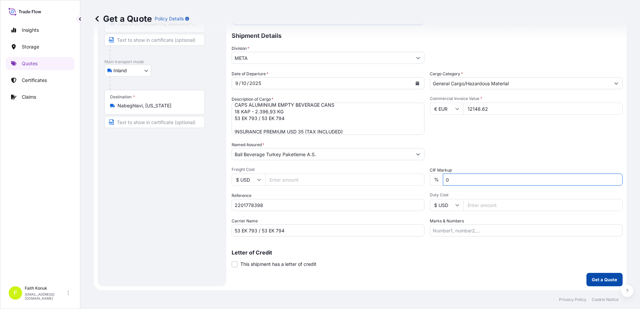
click at [603, 280] on p "Get a Quote" at bounding box center [604, 280] width 25 height 7
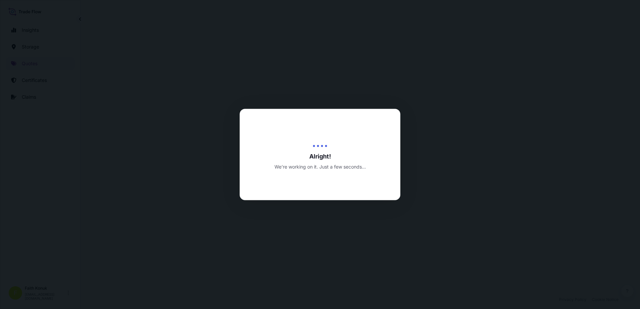
select select "Inland"
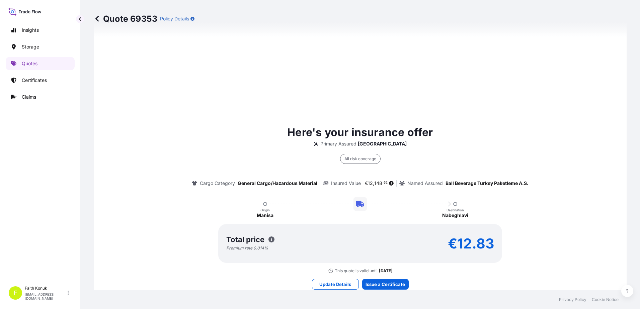
scroll to position [523, 0]
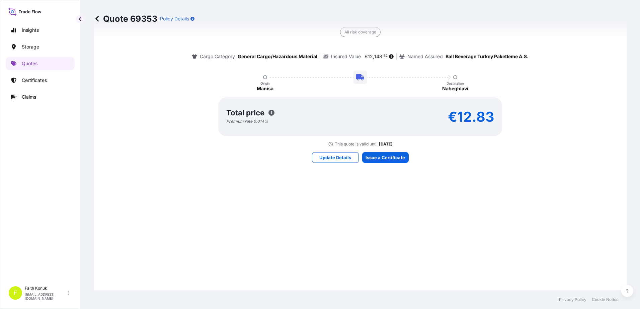
click at [382, 151] on div "Here's your insurance offer Primary Assured Turkey All risk coverage Cargo Cate…" at bounding box center [360, 80] width 514 height 476
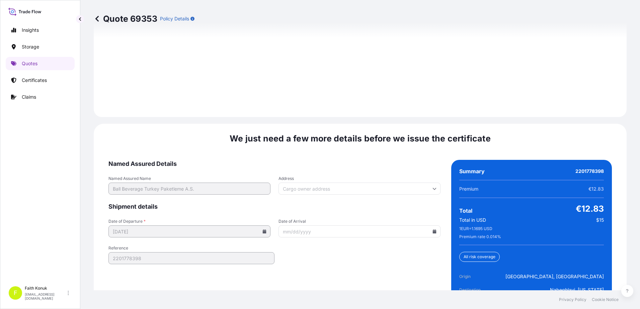
scroll to position [988, 0]
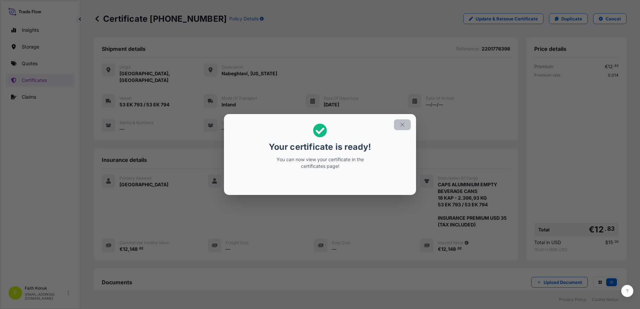
click at [402, 124] on icon "button" at bounding box center [402, 125] width 6 height 6
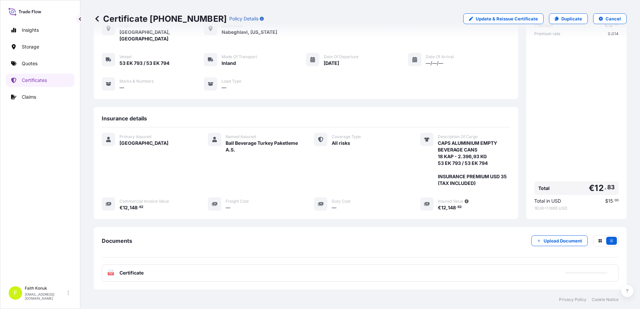
scroll to position [76, 0]
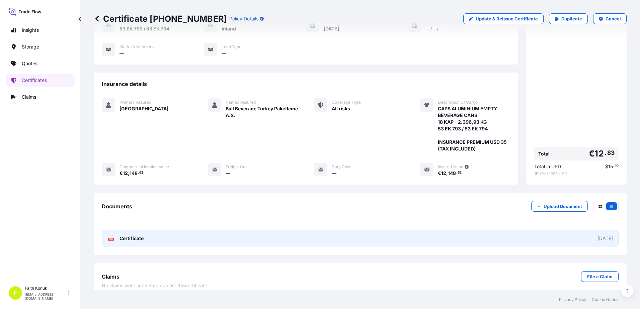
click at [135, 235] on span "Certificate" at bounding box center [132, 238] width 24 height 7
